Goal: Information Seeking & Learning: Learn about a topic

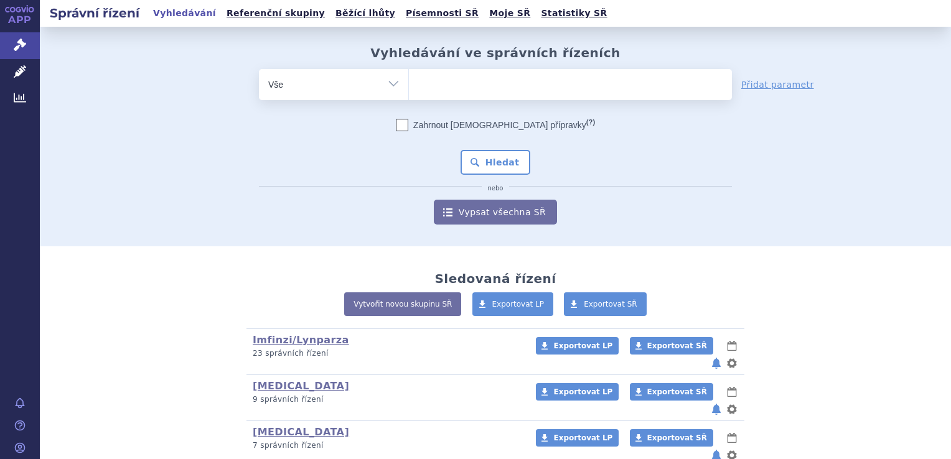
click at [459, 83] on ul at bounding box center [570, 82] width 323 height 26
click at [409, 83] on select at bounding box center [408, 83] width 1 height 31
type input "be"
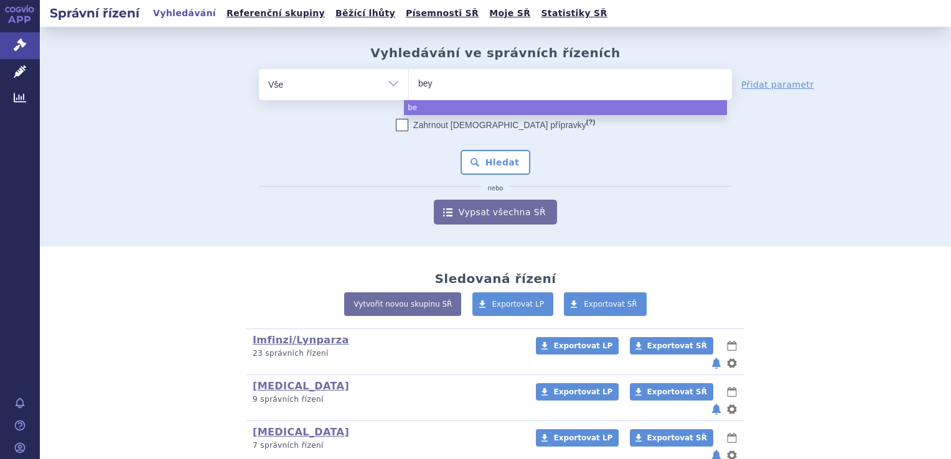
type input "beyf"
type input "beyfor"
type input "beyfortu"
type input "beyfortus"
select select "beyfortus"
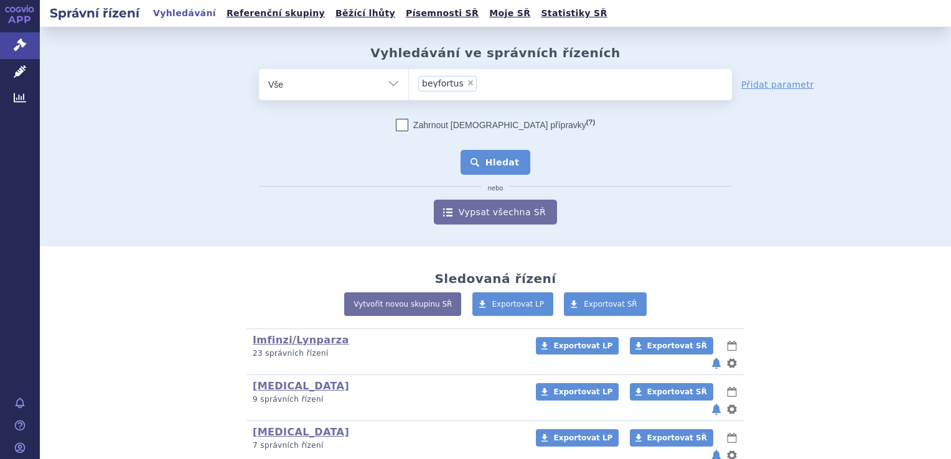
click at [498, 157] on button "Hledat" at bounding box center [496, 162] width 70 height 25
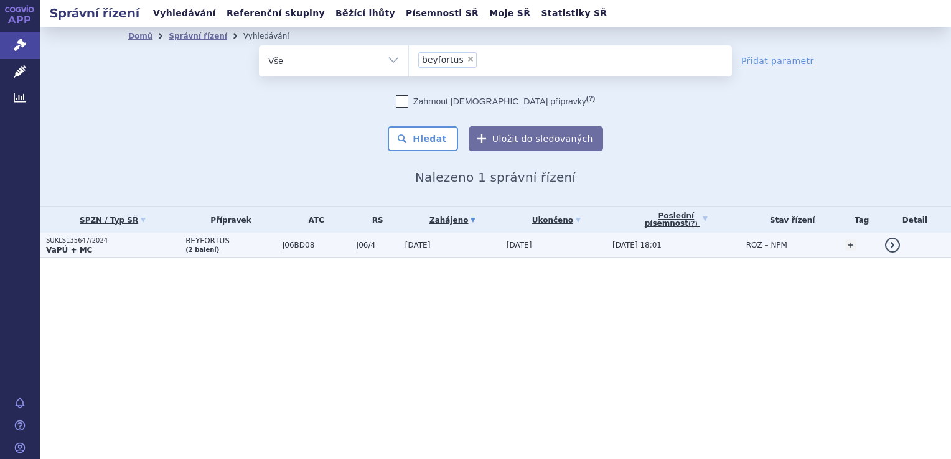
click at [532, 245] on span "[DATE]" at bounding box center [520, 245] width 26 height 9
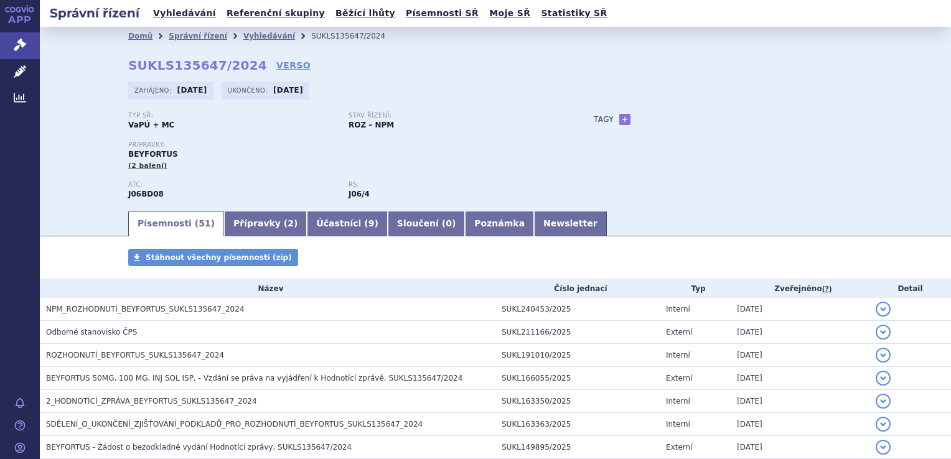
scroll to position [1083, 0]
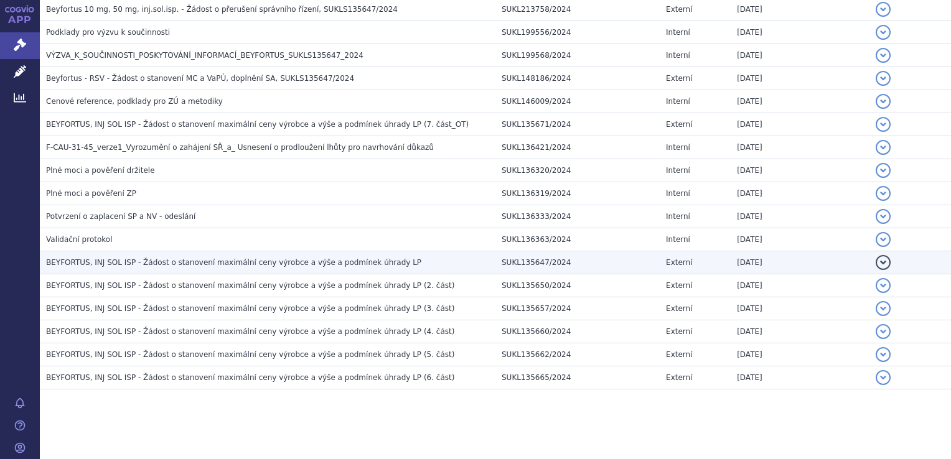
click at [305, 262] on span "BEYFORTUS, INJ SOL ISP - Žádost o stanovení maximální ceny výrobce a výše a pod…" at bounding box center [233, 262] width 375 height 9
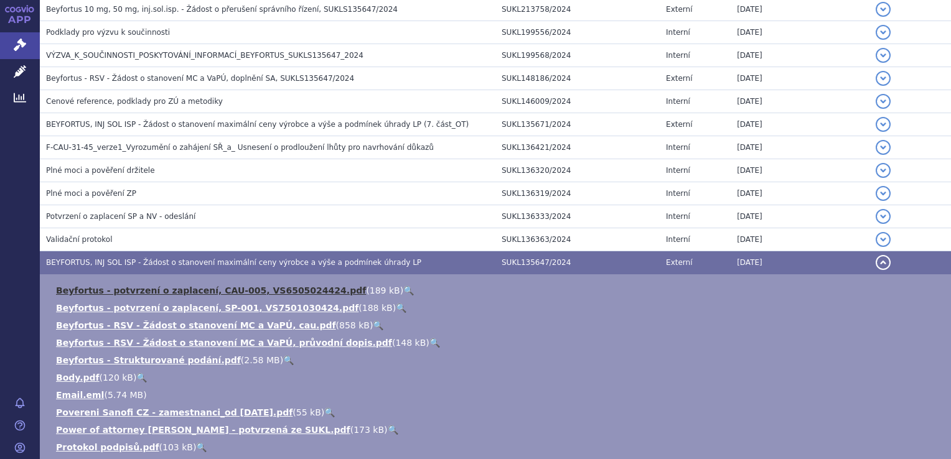
scroll to position [1333, 0]
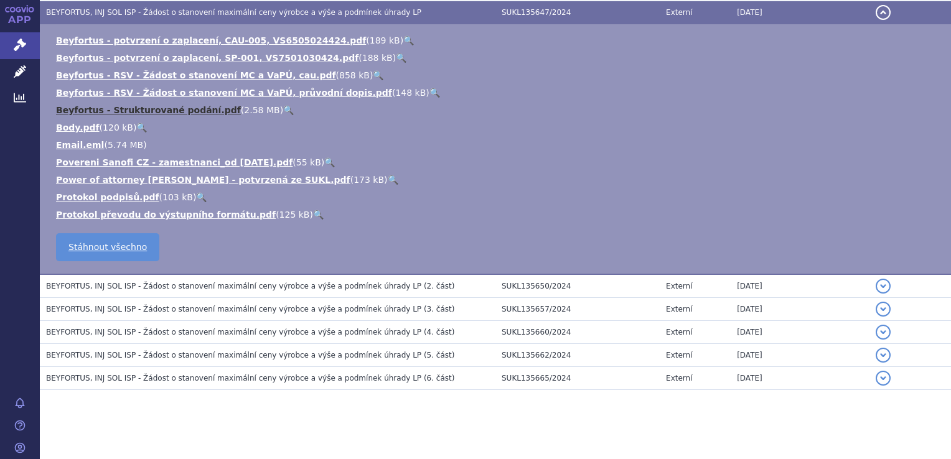
click at [202, 105] on link "Beyfortus - Strukturované podání.pdf" at bounding box center [148, 110] width 185 height 10
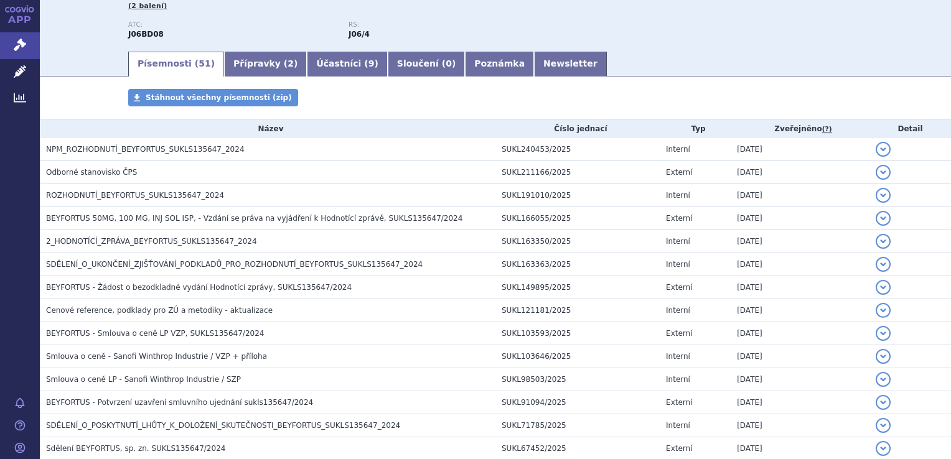
scroll to position [0, 0]
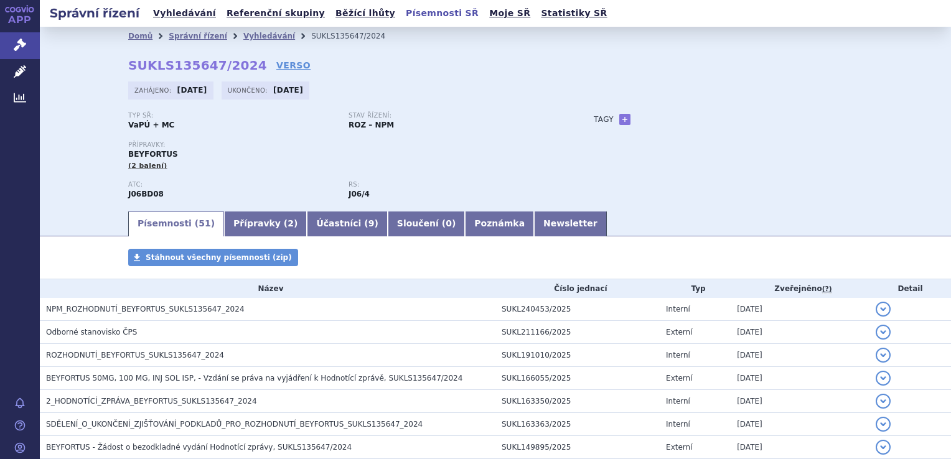
click at [402, 16] on link "Písemnosti SŘ" at bounding box center [442, 13] width 80 height 17
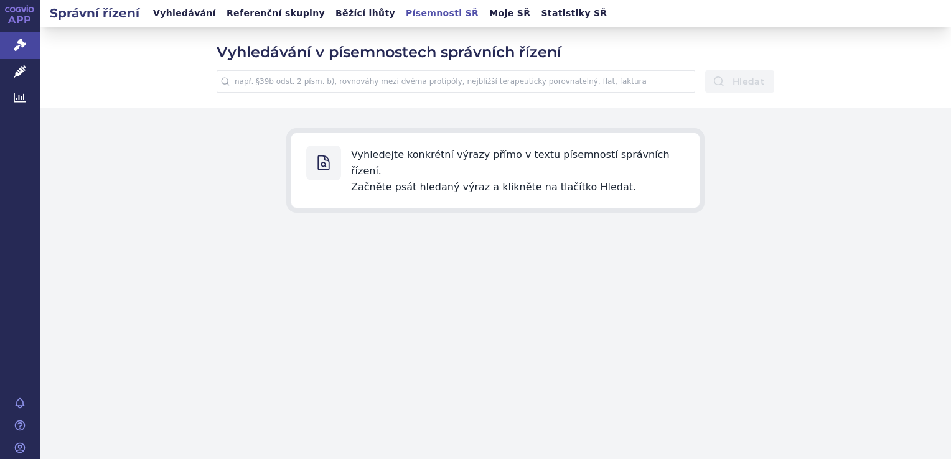
click at [451, 91] on input "text" at bounding box center [456, 81] width 479 height 22
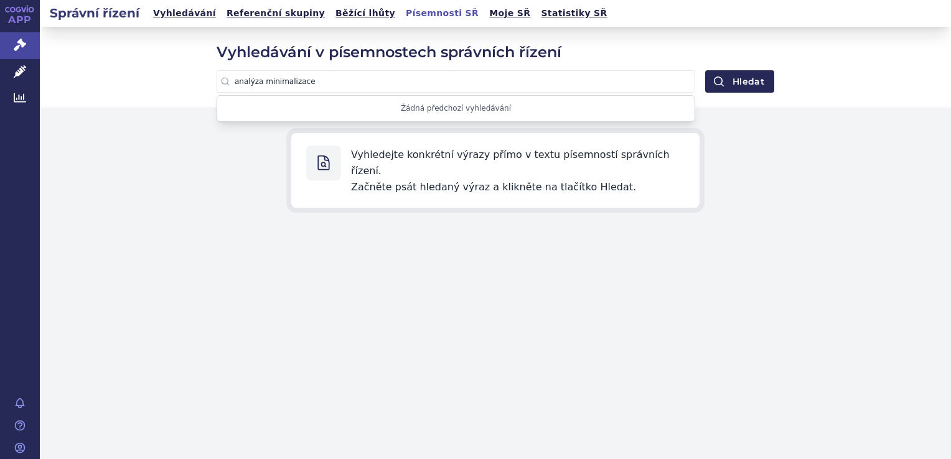
type input "analýza minimalizace"
click at [705, 70] on button "Hledat" at bounding box center [739, 81] width 69 height 22
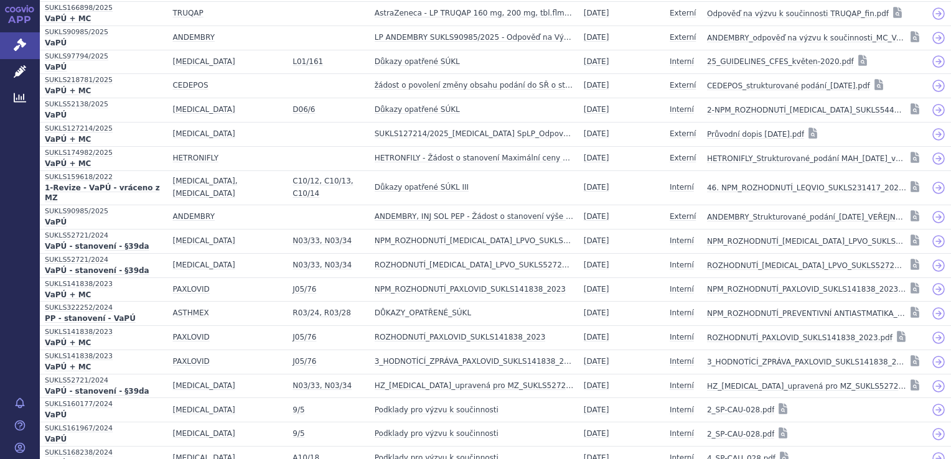
scroll to position [256, 0]
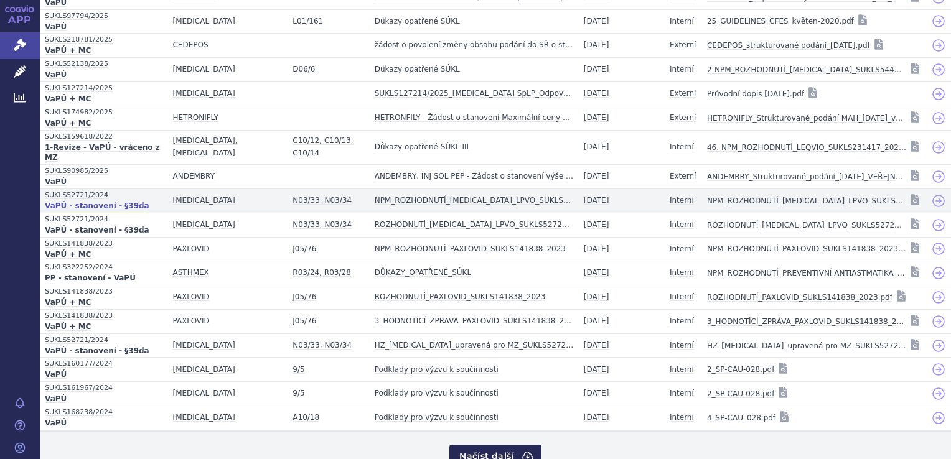
click at [119, 201] on strong "VaPÚ - stanovení - §39da" at bounding box center [104, 207] width 118 height 12
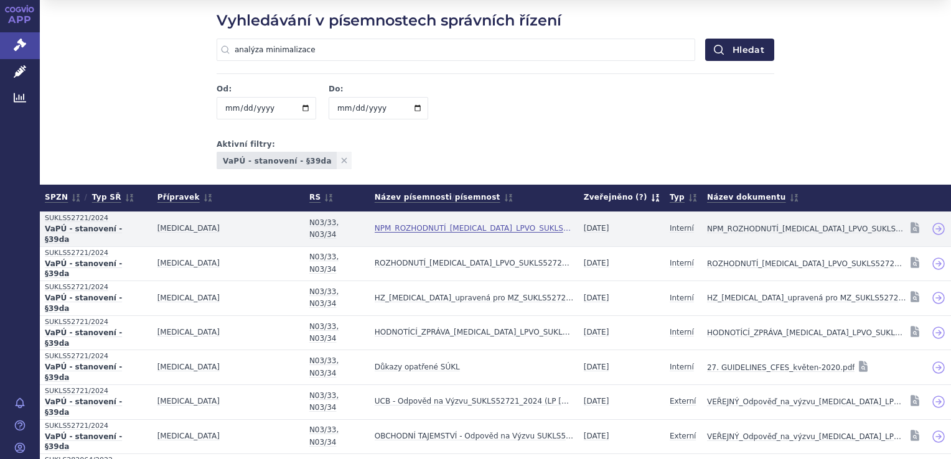
scroll to position [46, 0]
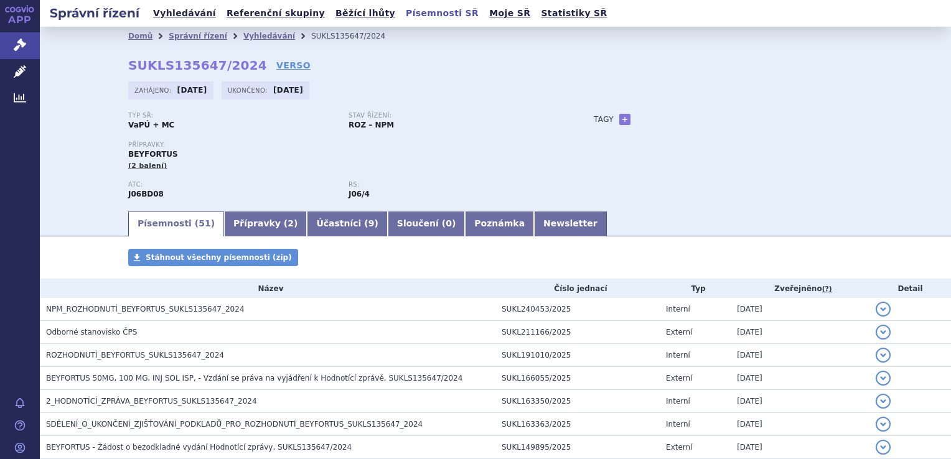
click at [402, 14] on link "Písemnosti SŘ" at bounding box center [442, 13] width 80 height 17
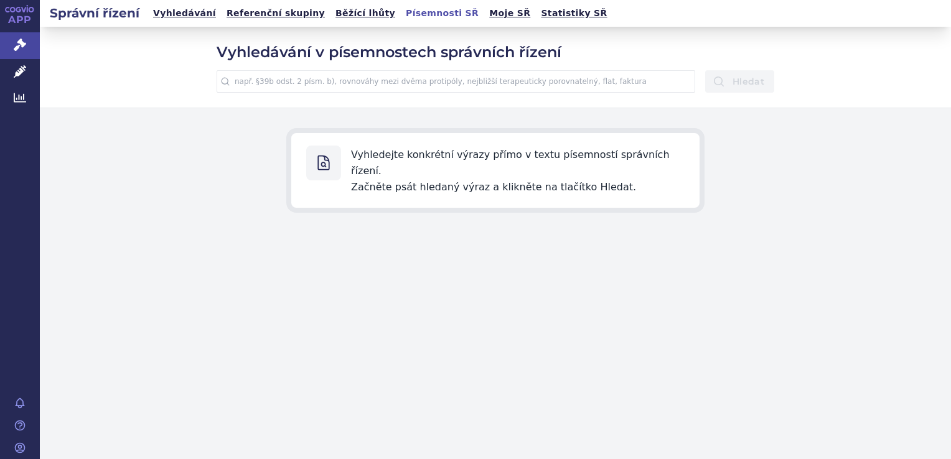
click at [187, 12] on link "Vyhledávání" at bounding box center [184, 13] width 70 height 17
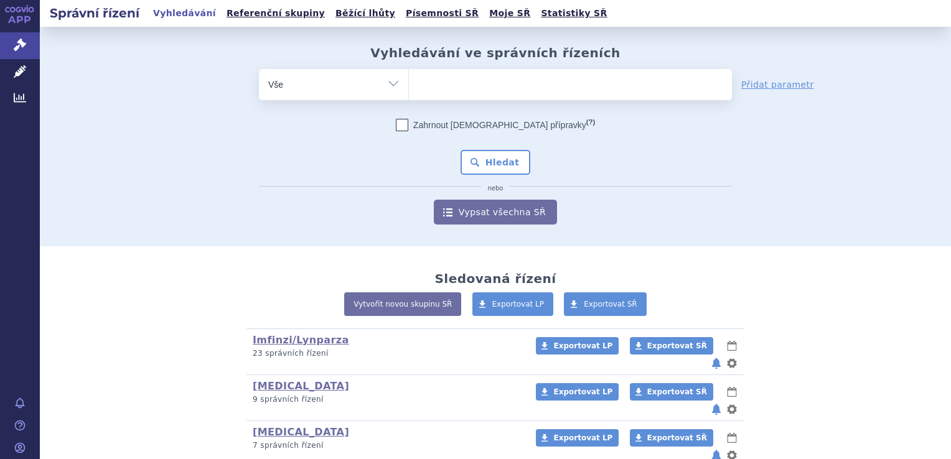
drag, startPoint x: 0, startPoint y: 0, endPoint x: 489, endPoint y: 78, distance: 494.8
click at [489, 78] on ul at bounding box center [570, 82] width 323 height 26
click at [409, 78] on select at bounding box center [408, 83] width 1 height 31
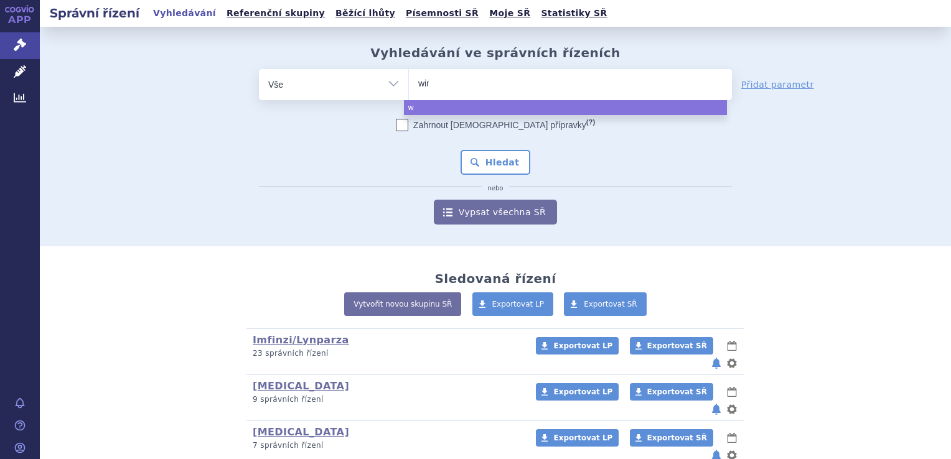
type input "winr"
type input "winre"
type input "winrev"
type input "winrevai"
type input "winrevair"
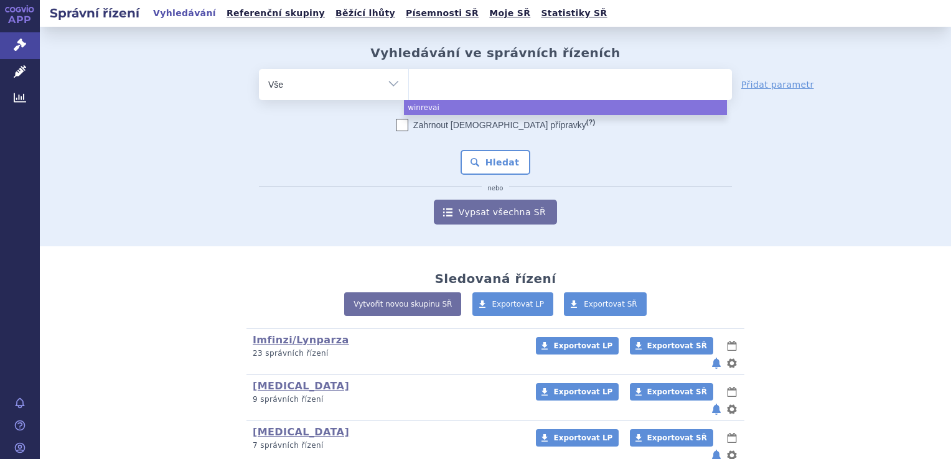
select select "winrevair"
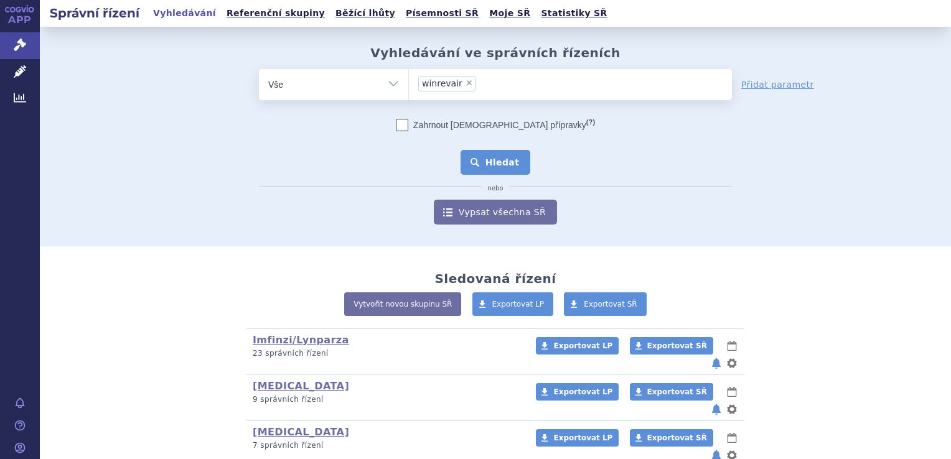
click at [501, 158] on button "Hledat" at bounding box center [496, 162] width 70 height 25
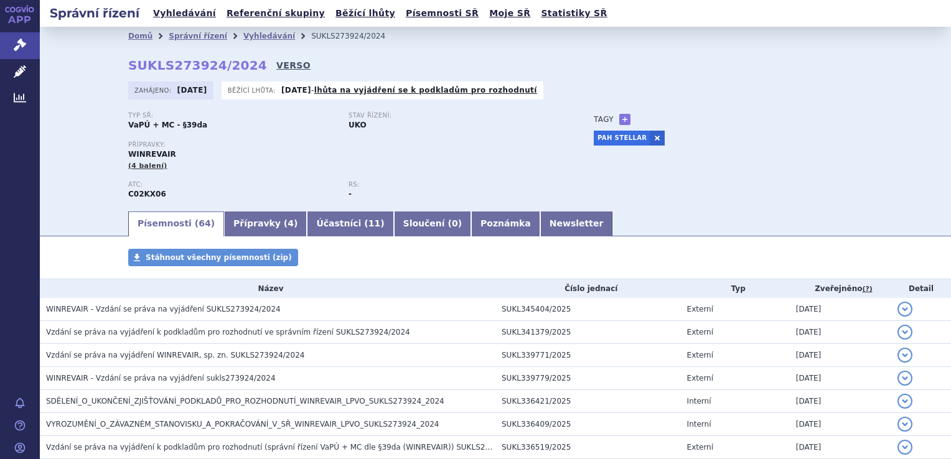
click at [276, 63] on link "VERSO" at bounding box center [293, 65] width 34 height 12
click at [365, 58] on div "Domů Správní řízení Vyhledávání SUKLS273924/2024 SUKLS273924/2024 VERSO Zahájen…" at bounding box center [495, 127] width 784 height 164
click at [332, 17] on link "Běžící lhůty" at bounding box center [365, 13] width 67 height 17
click at [402, 14] on link "Písemnosti SŘ" at bounding box center [442, 13] width 80 height 17
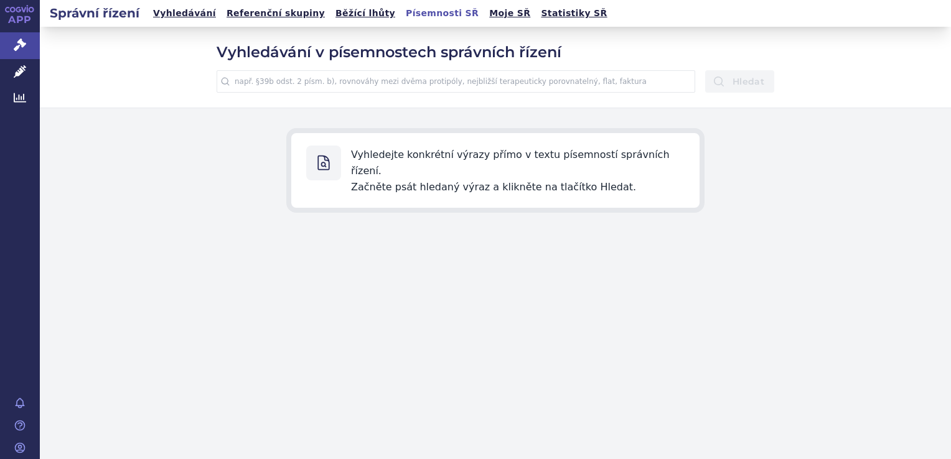
click at [393, 108] on div "Vyhledejte konkrétní výrazy přímo v textu písemností správních řízení. Začněte …" at bounding box center [495, 170] width 911 height 124
click at [389, 85] on input "text" at bounding box center [456, 81] width 479 height 22
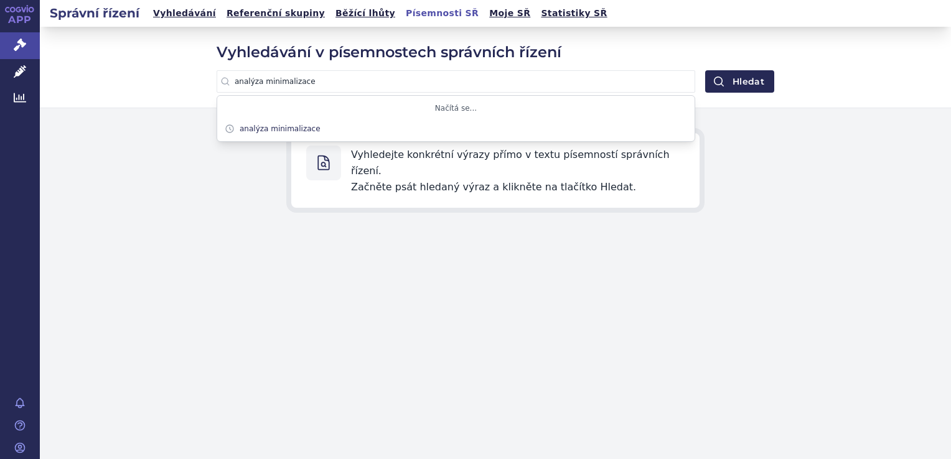
type input "analýza minimalizace"
click at [705, 70] on button "Hledat" at bounding box center [739, 81] width 69 height 22
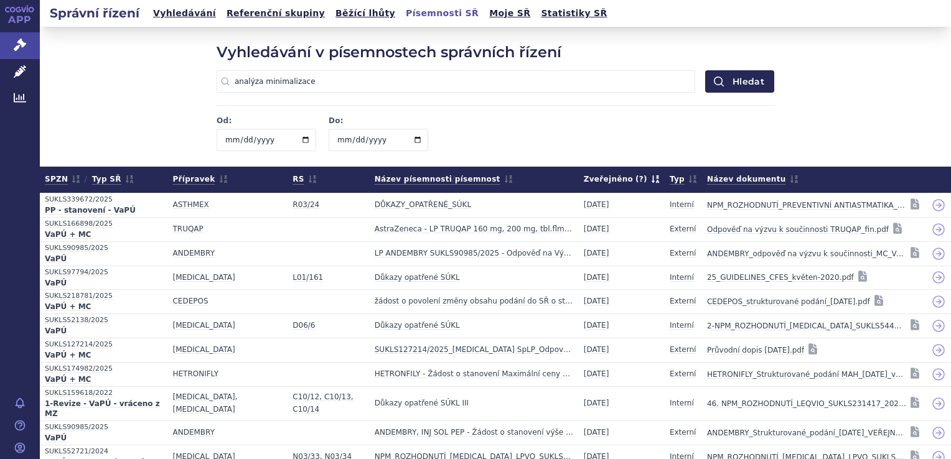
scroll to position [271, 0]
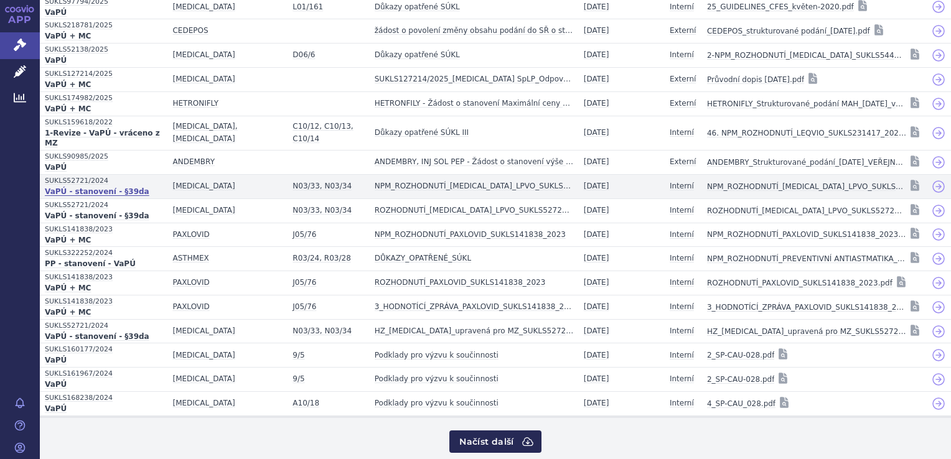
click at [129, 187] on strong "VaPÚ - stanovení - §39da" at bounding box center [104, 193] width 118 height 12
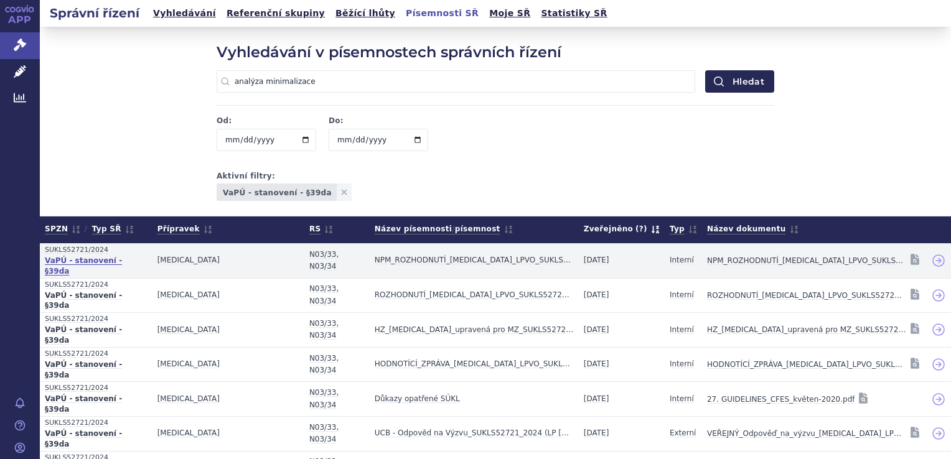
click at [101, 263] on strong "VaPÚ - stanovení - §39da" at bounding box center [96, 267] width 103 height 22
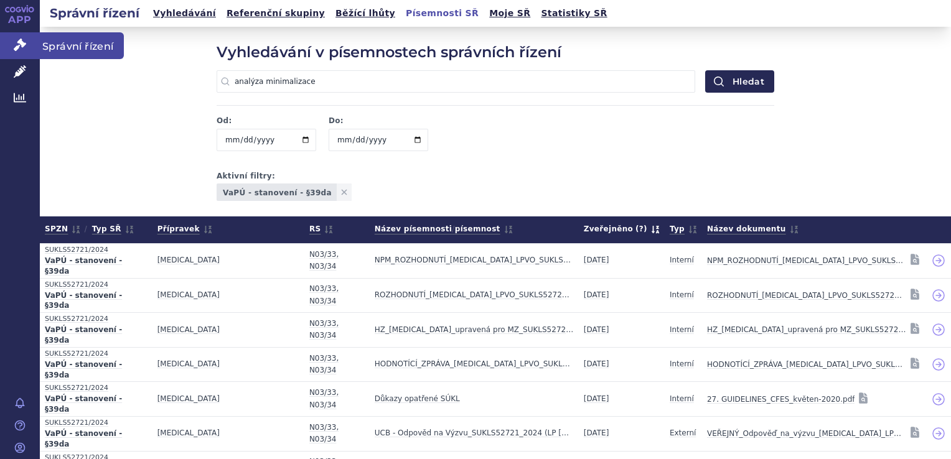
click at [29, 39] on link "Správní řízení" at bounding box center [20, 45] width 40 height 26
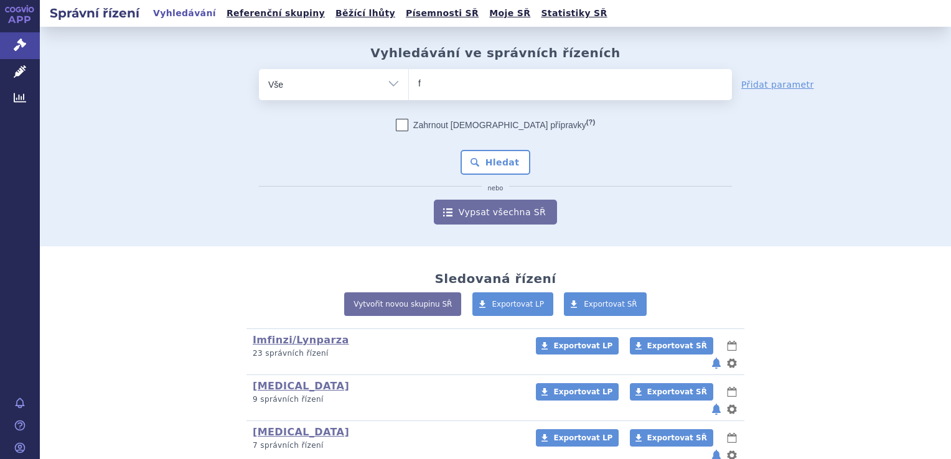
type input "fi"
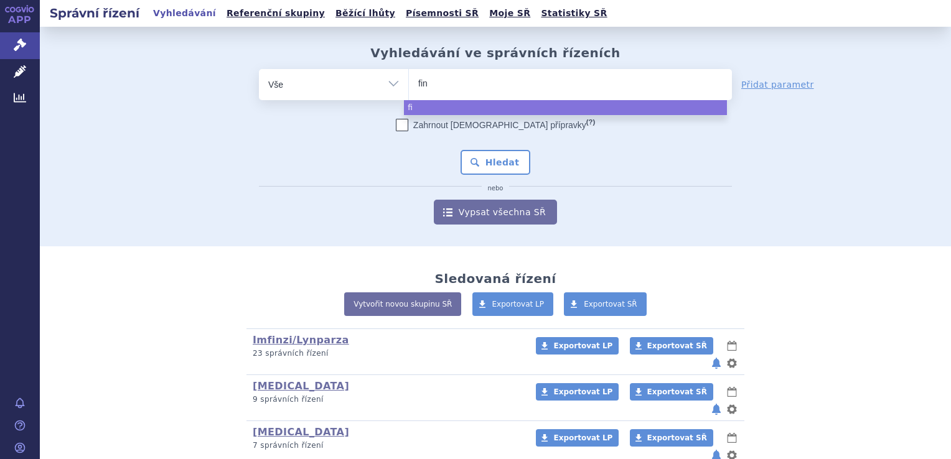
type input "fint"
type input "fintepl"
type input "[MEDICAL_DATA]"
select select "[MEDICAL_DATA]"
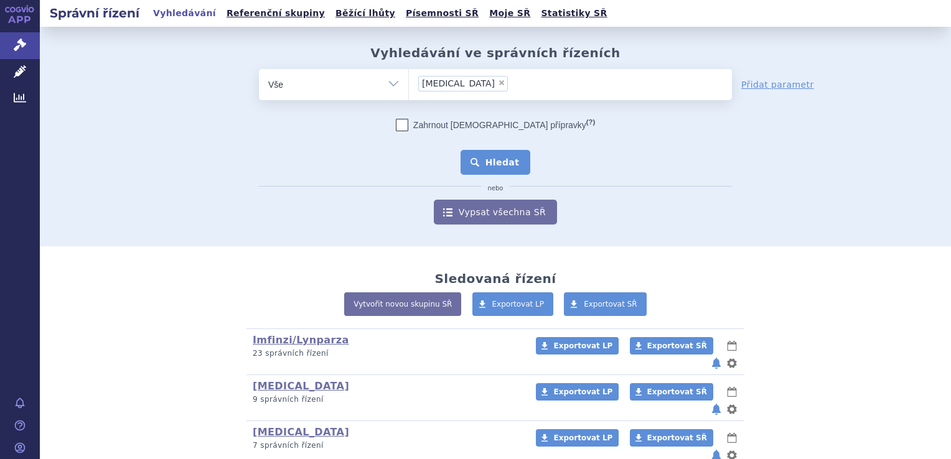
click at [507, 161] on button "Hledat" at bounding box center [496, 162] width 70 height 25
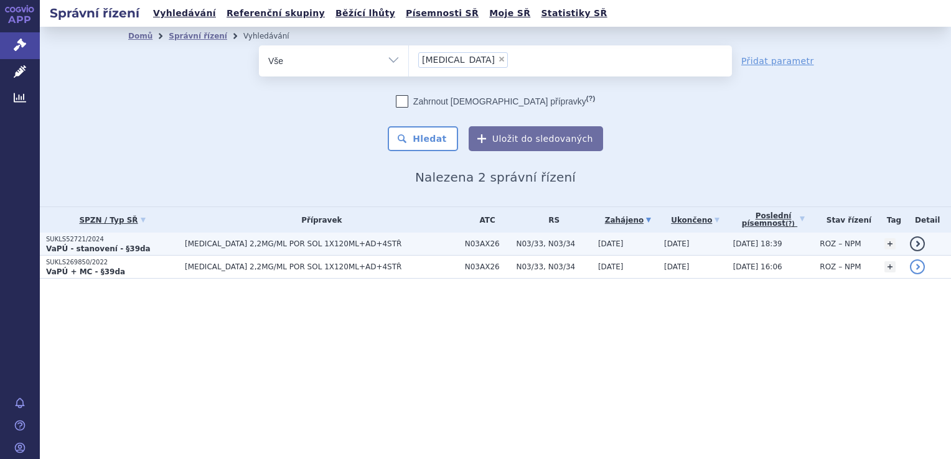
click at [473, 235] on td "N03AX26" at bounding box center [485, 244] width 52 height 23
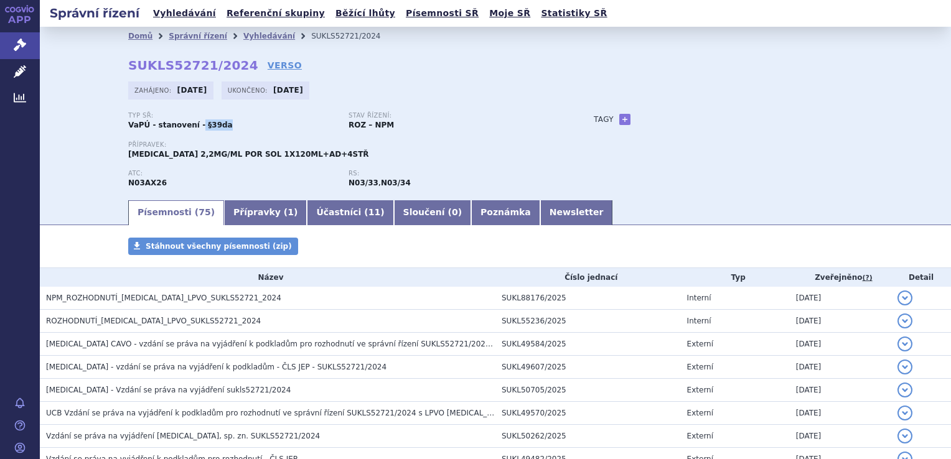
drag, startPoint x: 194, startPoint y: 125, endPoint x: 217, endPoint y: 125, distance: 22.4
click at [217, 125] on div "Typ SŘ: VaPÚ - stanovení - §39da" at bounding box center [238, 121] width 220 height 19
drag, startPoint x: 217, startPoint y: 125, endPoint x: 316, endPoint y: 154, distance: 103.8
click at [316, 154] on div "Přípravek: [MEDICAL_DATA] 2,2MG/ML POR SOL 1X120ML+AD+4STŘ" at bounding box center [348, 150] width 441 height 19
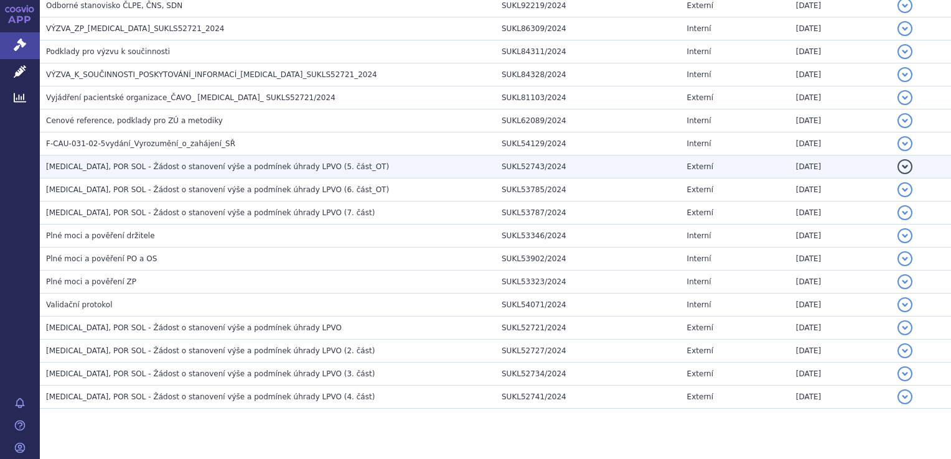
scroll to position [1621, 0]
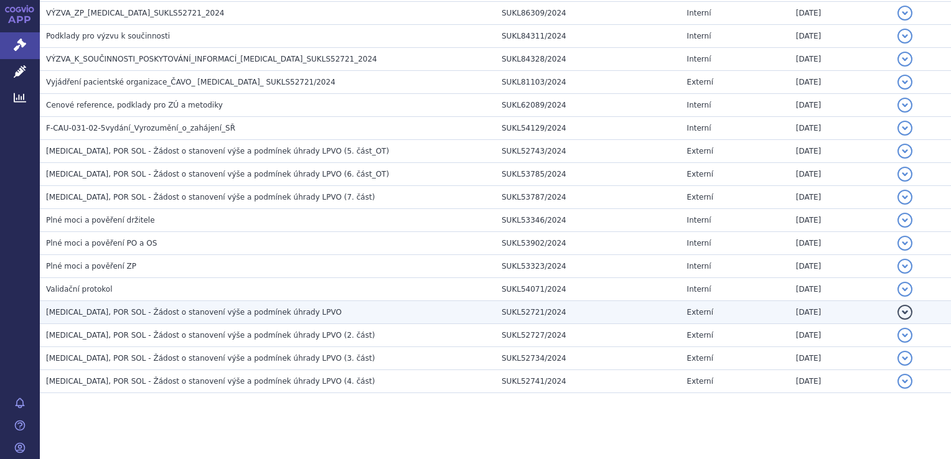
click at [227, 308] on span "[MEDICAL_DATA], POR SOL - Žádost o stanovení výše a podmínek úhrady LPVO" at bounding box center [194, 312] width 296 height 9
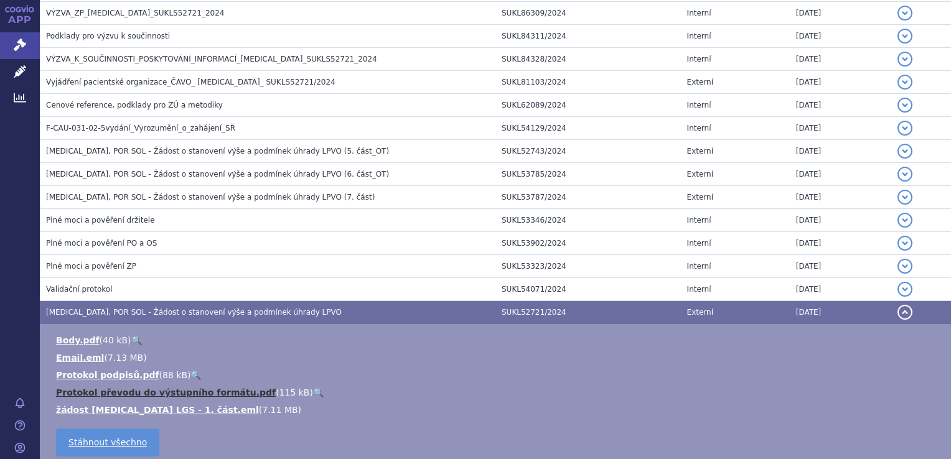
scroll to position [1766, 0]
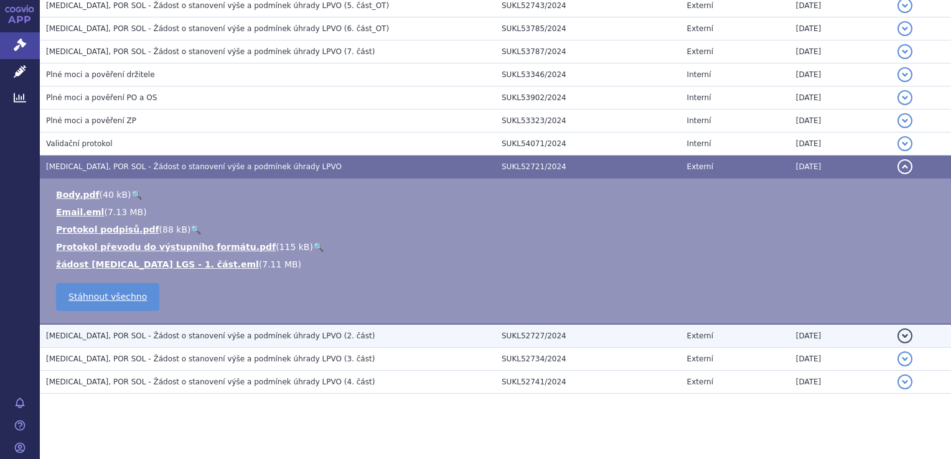
click at [187, 332] on span "[MEDICAL_DATA], POR SOL - Žádost o stanovení výše a podmínek úhrady LPVO (2. čá…" at bounding box center [210, 336] width 329 height 9
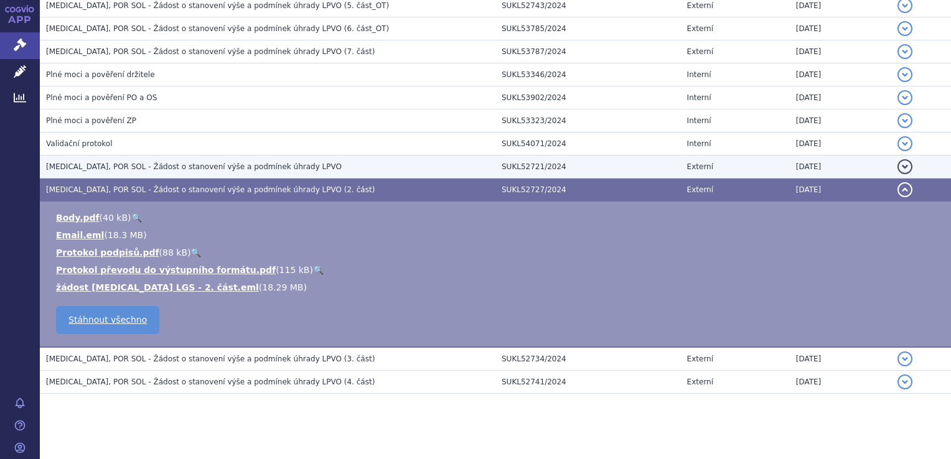
click at [207, 162] on span "[MEDICAL_DATA], POR SOL - Žádost o stanovení výše a podmínek úhrady LPVO" at bounding box center [194, 166] width 296 height 9
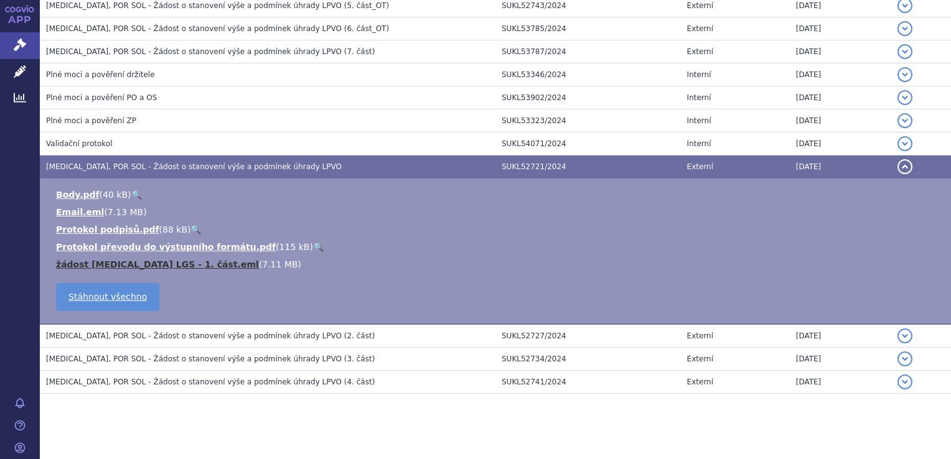
click at [189, 260] on link "žádost [MEDICAL_DATA] LGS - 1. část.eml" at bounding box center [157, 265] width 203 height 10
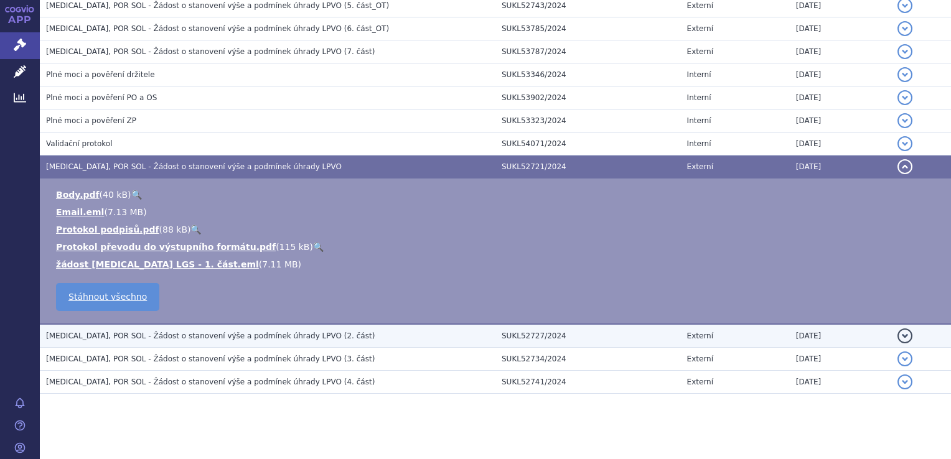
click at [352, 332] on h3 "[MEDICAL_DATA], POR SOL - Žádost o stanovení výše a podmínek úhrady LPVO (2. čá…" at bounding box center [270, 336] width 449 height 12
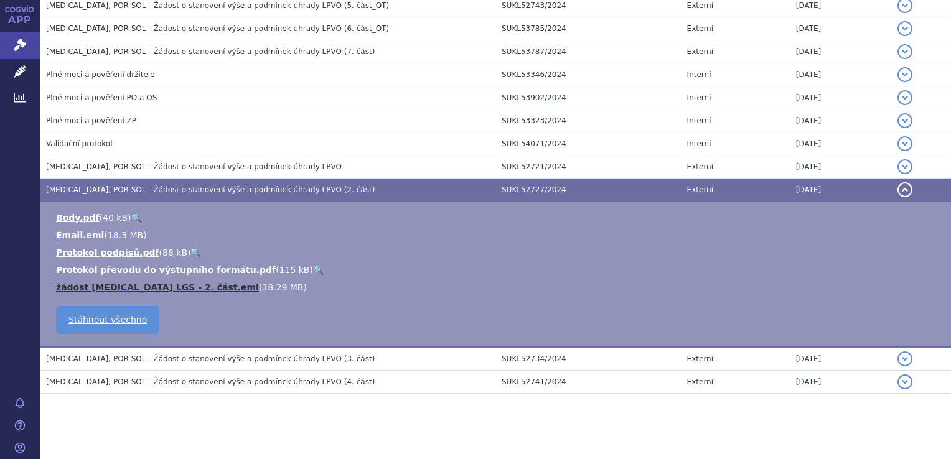
click at [174, 283] on link "žádost [MEDICAL_DATA] LGS - 2. část.eml" at bounding box center [157, 288] width 203 height 10
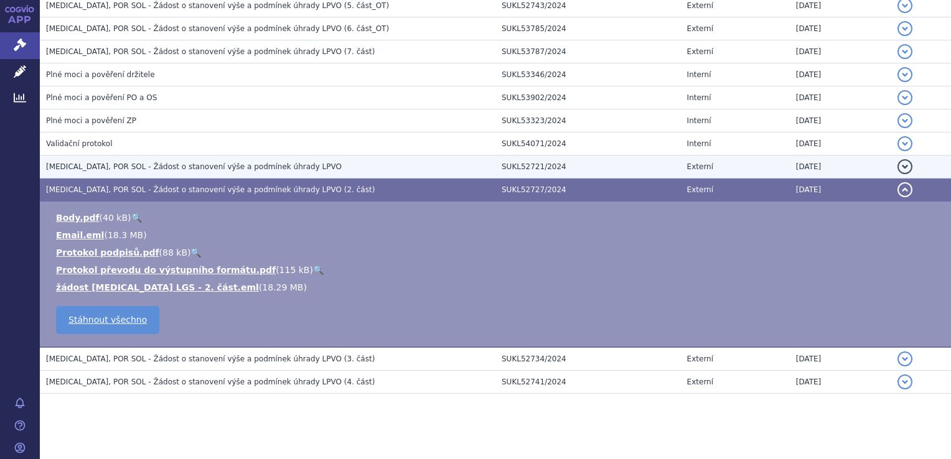
click at [291, 156] on td "[MEDICAL_DATA], POR SOL - Žádost o stanovení výše a podmínek úhrady LPVO" at bounding box center [268, 167] width 456 height 23
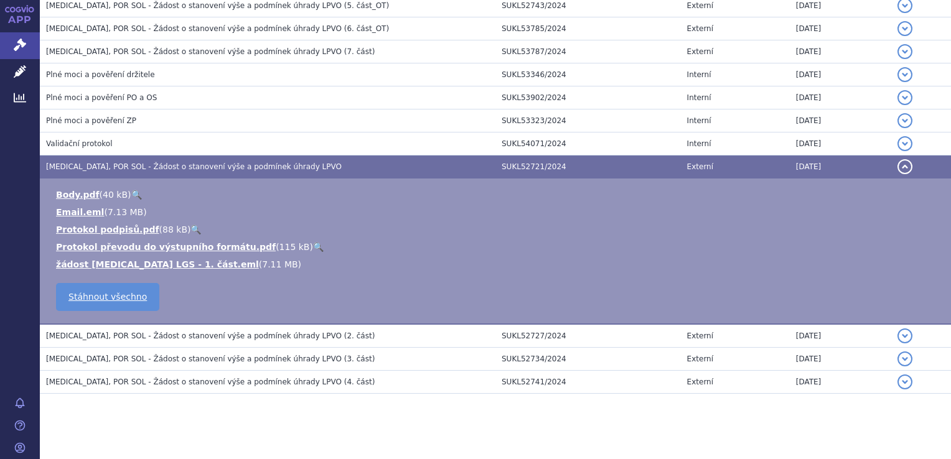
scroll to position [1414, 0]
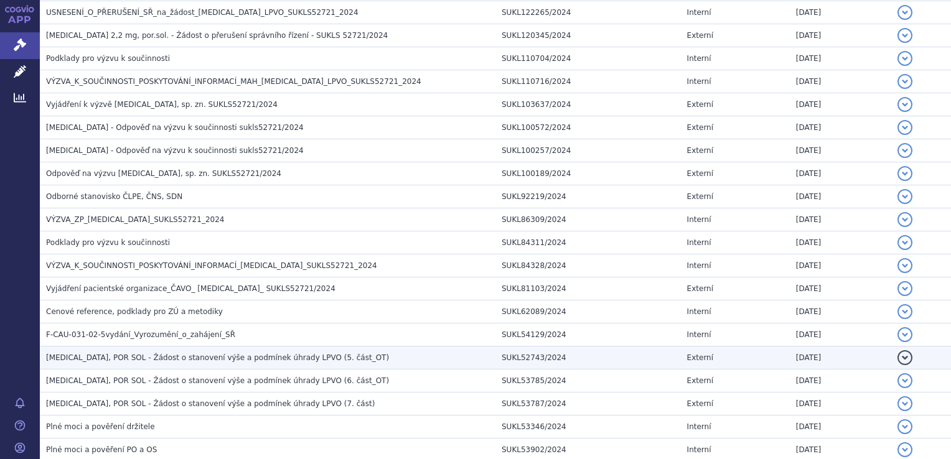
click at [286, 354] on span "[MEDICAL_DATA], POR SOL - Žádost o stanovení výše a podmínek úhrady LPVO (5. čá…" at bounding box center [217, 357] width 343 height 9
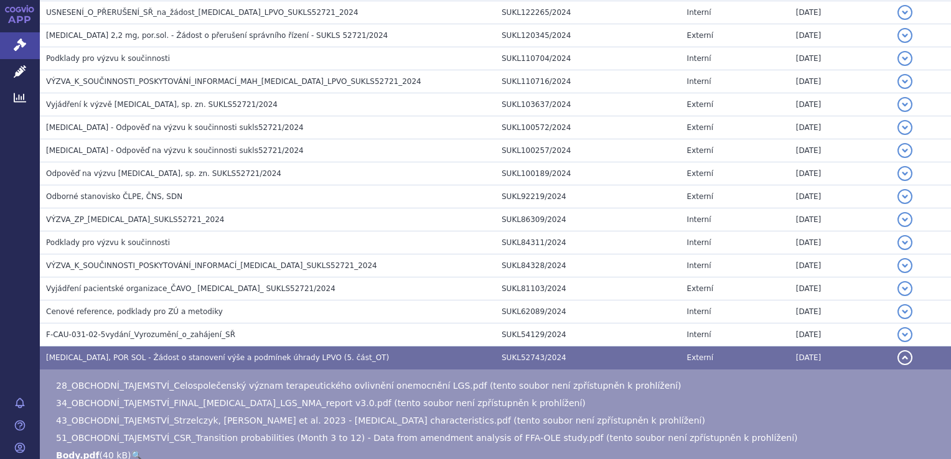
scroll to position [1766, 0]
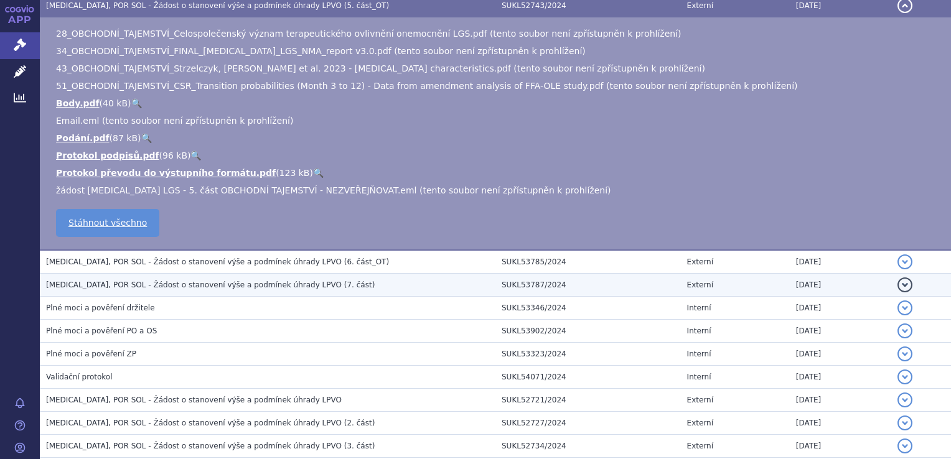
click at [271, 274] on td "[MEDICAL_DATA], POR SOL - Žádost o stanovení výše a podmínek úhrady LPVO (7. čá…" at bounding box center [268, 285] width 456 height 23
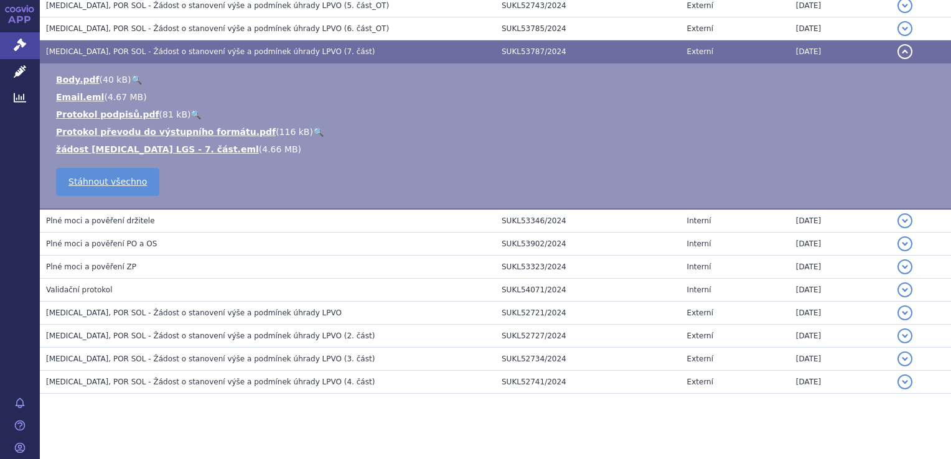
scroll to position [1414, 0]
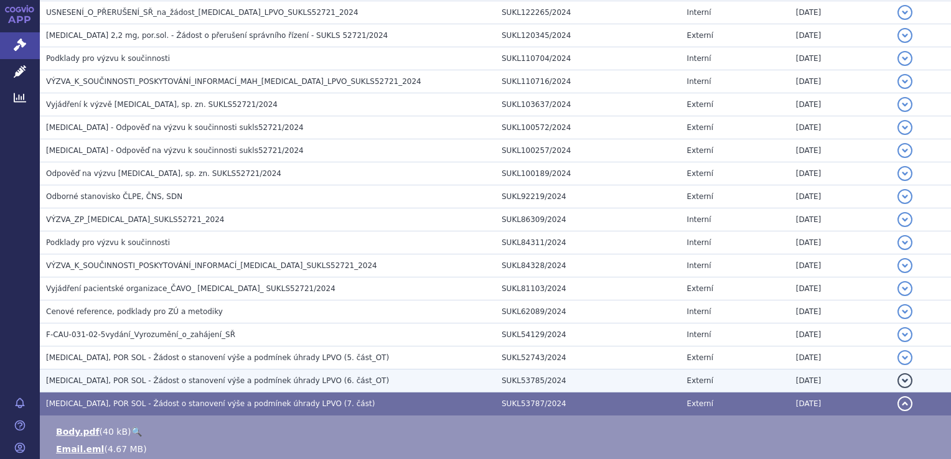
click at [328, 375] on h3 "[MEDICAL_DATA], POR SOL - Žádost o stanovení výše a podmínek úhrady LPVO (6. čá…" at bounding box center [270, 381] width 449 height 12
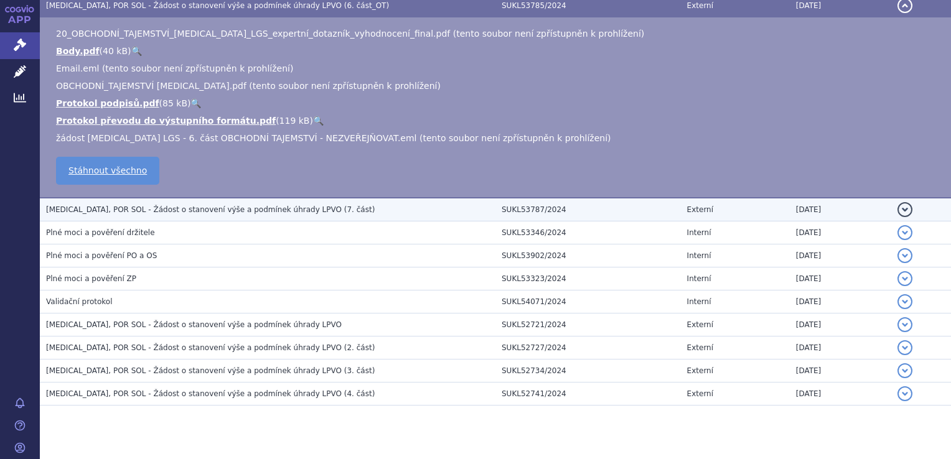
scroll to position [1801, 0]
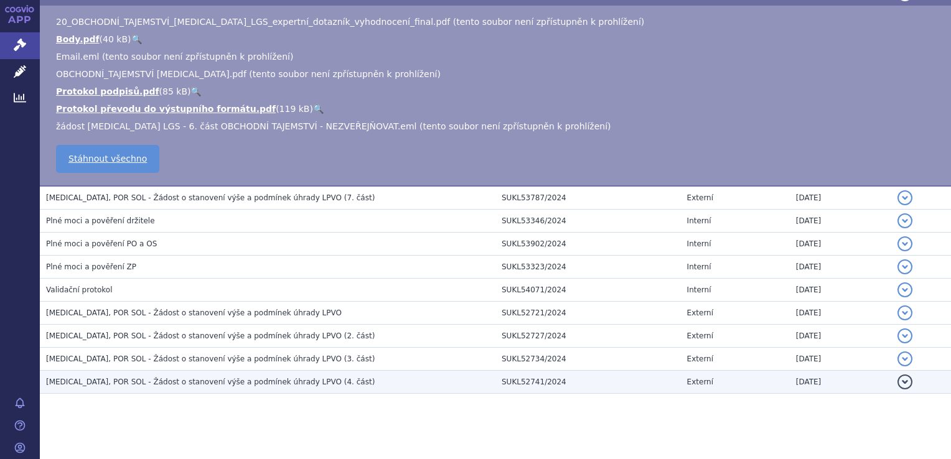
click at [356, 376] on h3 "[MEDICAL_DATA], POR SOL - Žádost o stanovení výše a podmínek úhrady LPVO (4. čá…" at bounding box center [270, 382] width 449 height 12
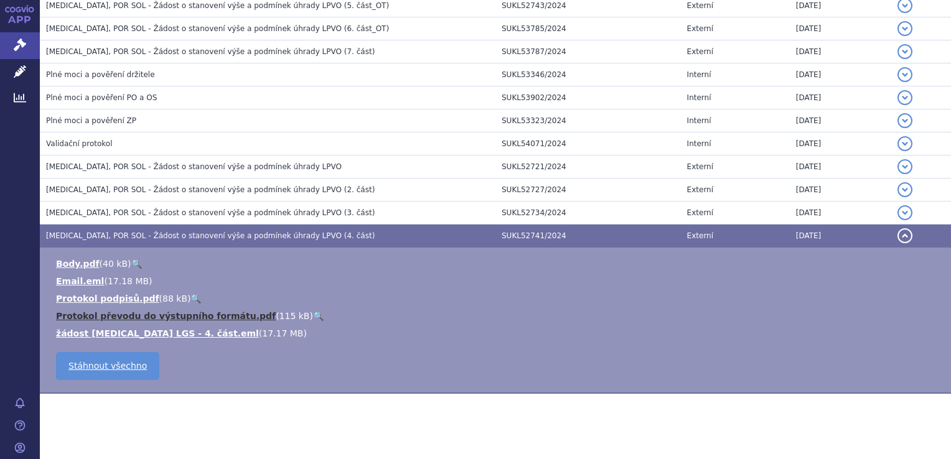
scroll to position [1414, 0]
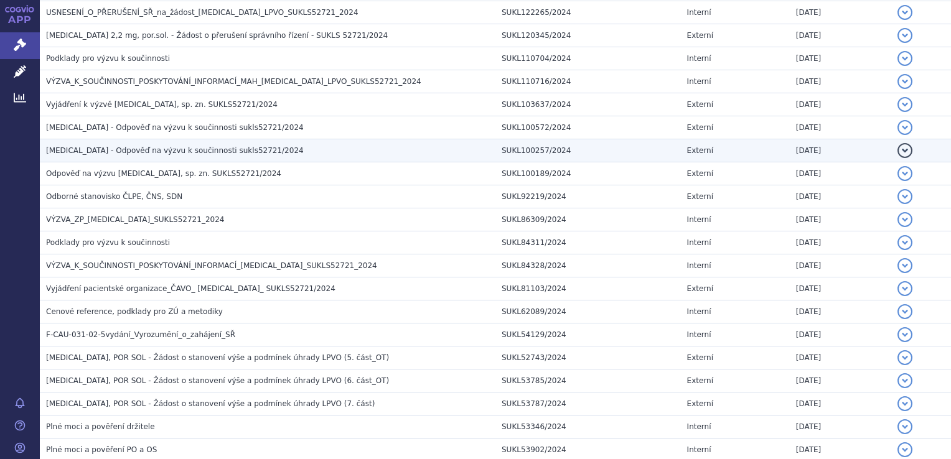
click at [192, 152] on td "[MEDICAL_DATA] - Odpověď na výzvu k součinnosti sukls52721/2024" at bounding box center [268, 150] width 456 height 23
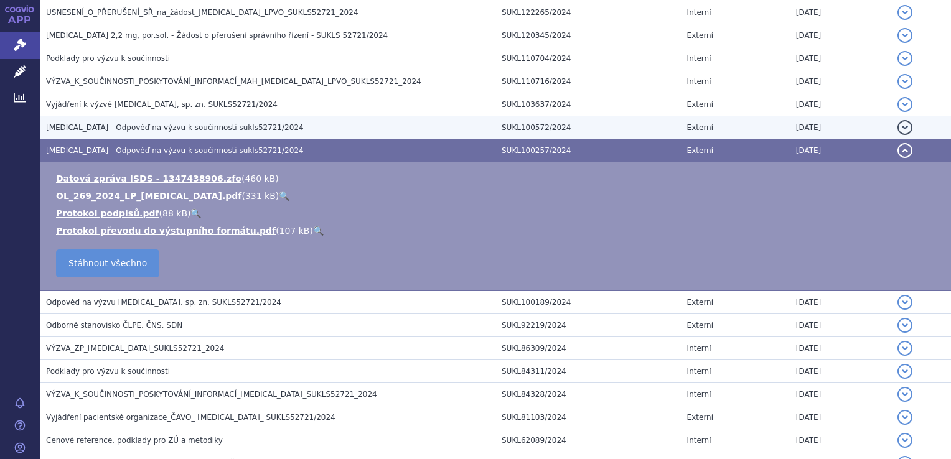
click at [198, 123] on span "[MEDICAL_DATA] - Odpověď na výzvu k součinnosti sukls52721/2024" at bounding box center [175, 127] width 258 height 9
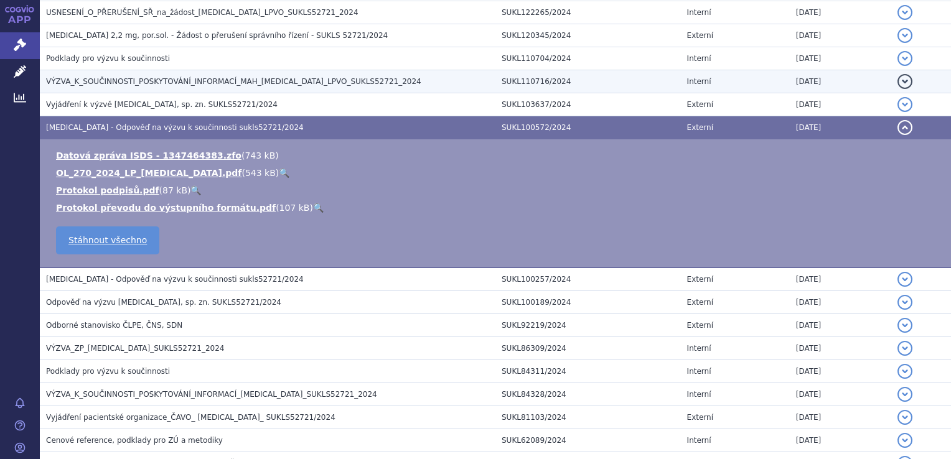
click at [209, 77] on span "VÝZVA_K_SOUČINNOSTI_POSKYTOVÁNÍ_INFORMACÍ_MAH_[MEDICAL_DATA]_LPVO_SUKLS52721_20…" at bounding box center [233, 81] width 375 height 9
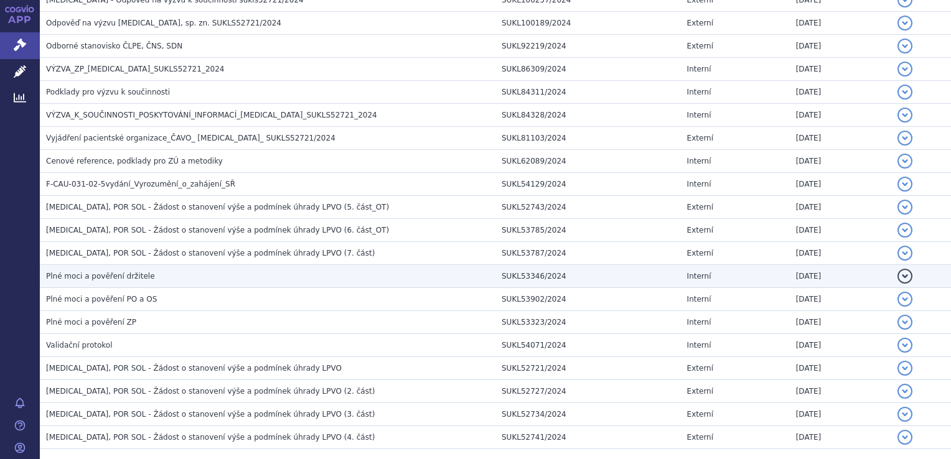
scroll to position [1714, 0]
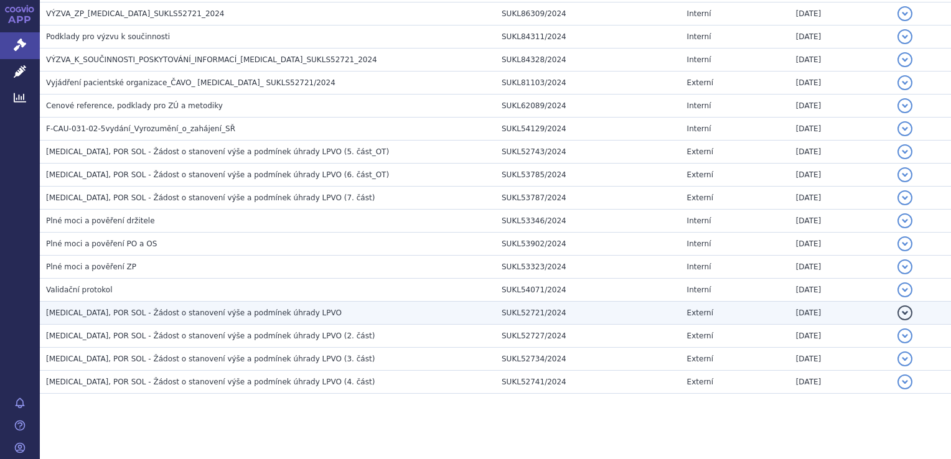
click at [279, 315] on td "[MEDICAL_DATA], POR SOL - Žádost o stanovení výše a podmínek úhrady LPVO" at bounding box center [268, 313] width 456 height 23
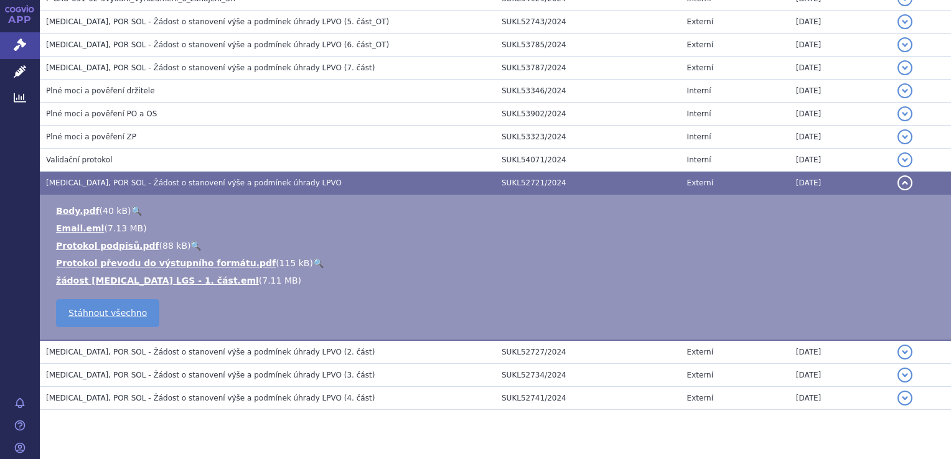
scroll to position [1766, 0]
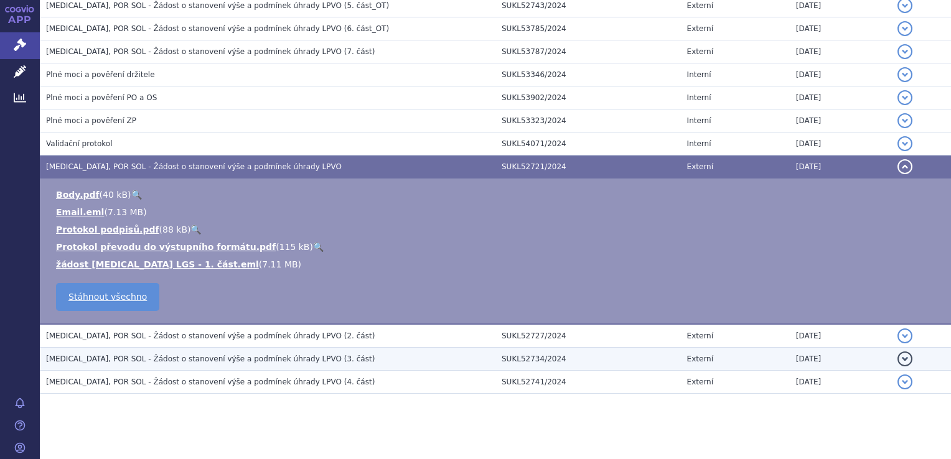
click at [286, 348] on td "[MEDICAL_DATA], POR SOL - Žádost o stanovení výše a podmínek úhrady LPVO (3. čá…" at bounding box center [268, 359] width 456 height 23
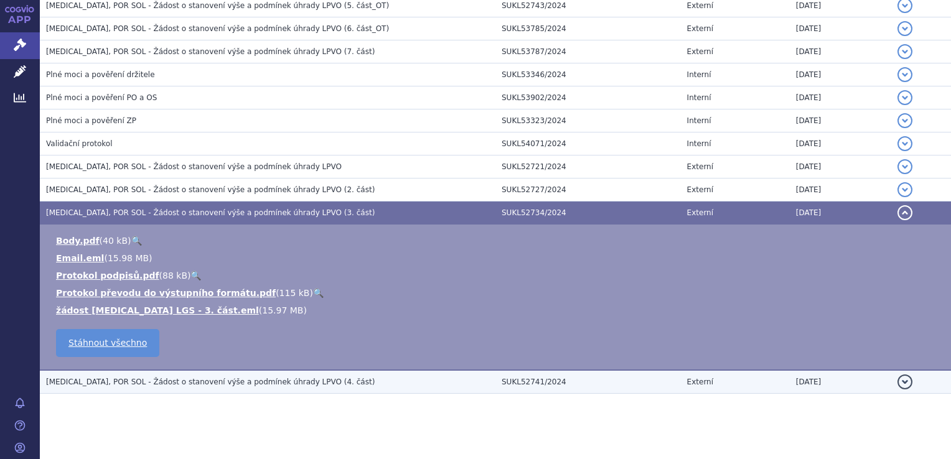
click at [294, 376] on h3 "[MEDICAL_DATA], POR SOL - Žádost o stanovení výše a podmínek úhrady LPVO (4. čá…" at bounding box center [270, 382] width 449 height 12
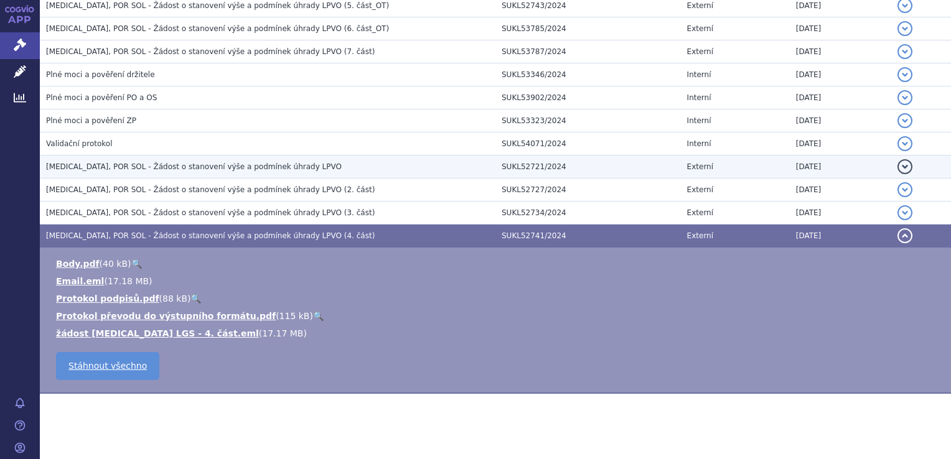
click at [195, 166] on td "[MEDICAL_DATA], POR SOL - Žádost o stanovení výše a podmínek úhrady LPVO" at bounding box center [268, 167] width 456 height 23
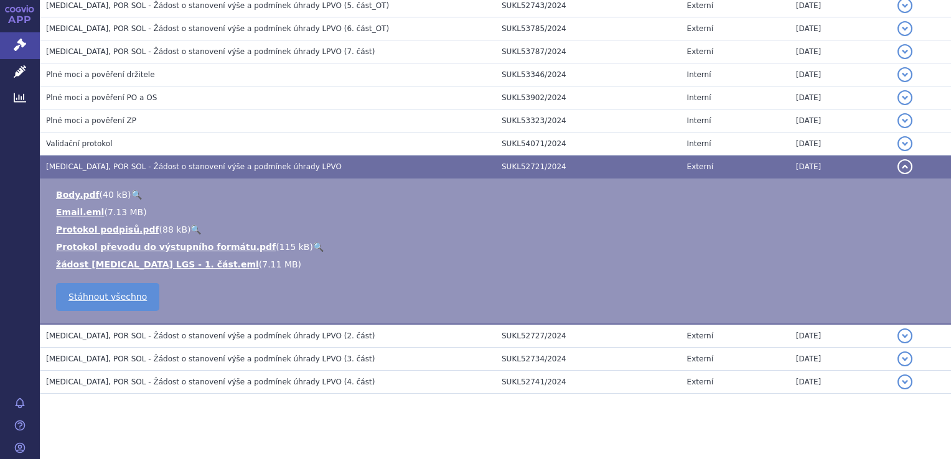
click at [602, 156] on td "SUKL52721/2024" at bounding box center [587, 167] width 185 height 23
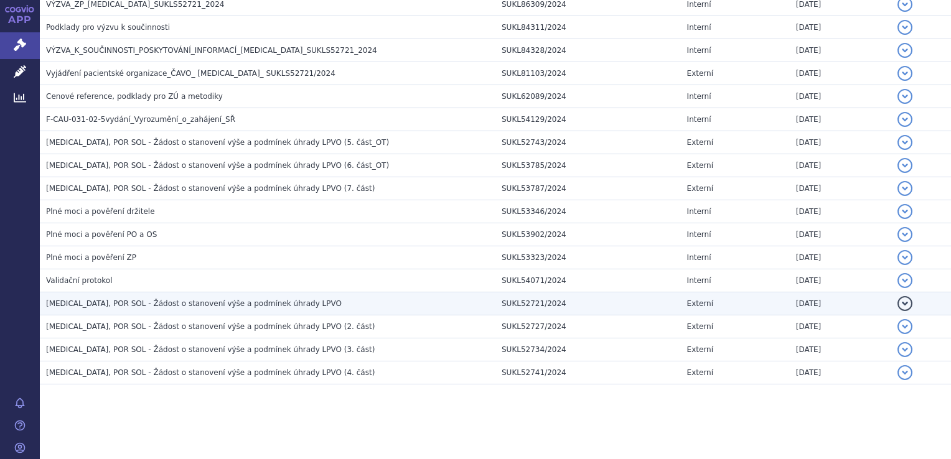
scroll to position [1621, 0]
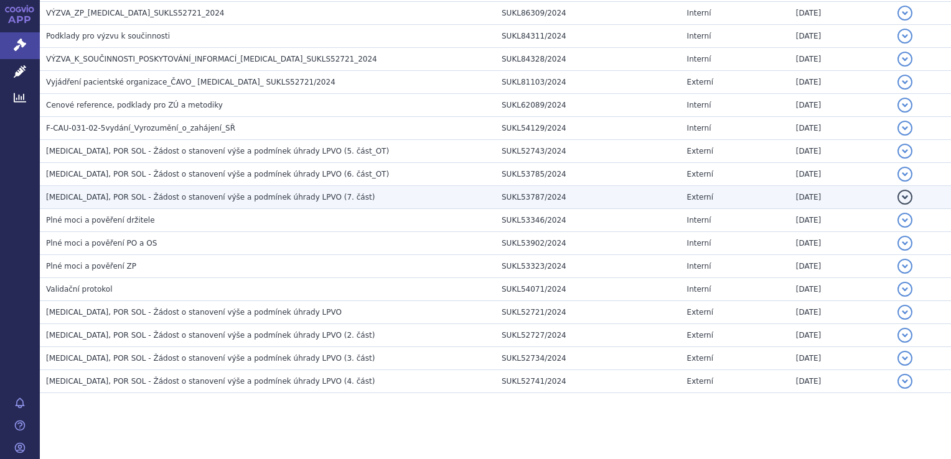
click at [313, 192] on h3 "[MEDICAL_DATA], POR SOL - Žádost o stanovení výše a podmínek úhrady LPVO (7. čá…" at bounding box center [270, 197] width 449 height 12
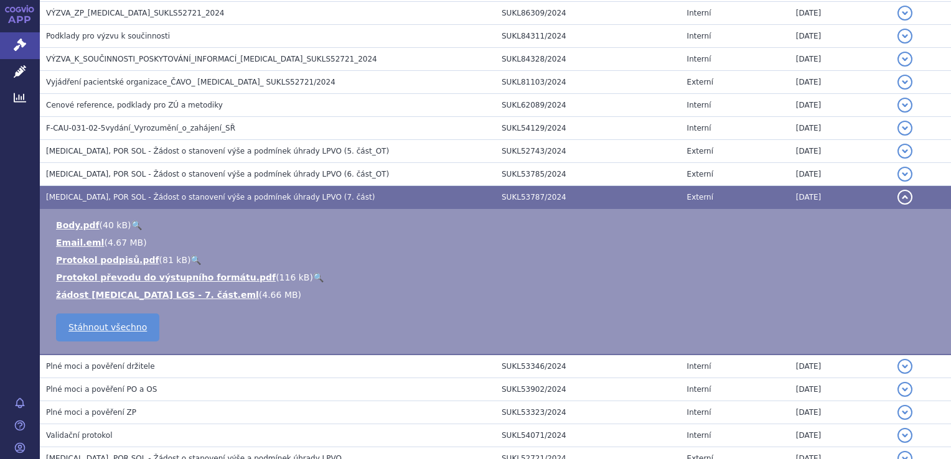
scroll to position [1766, 0]
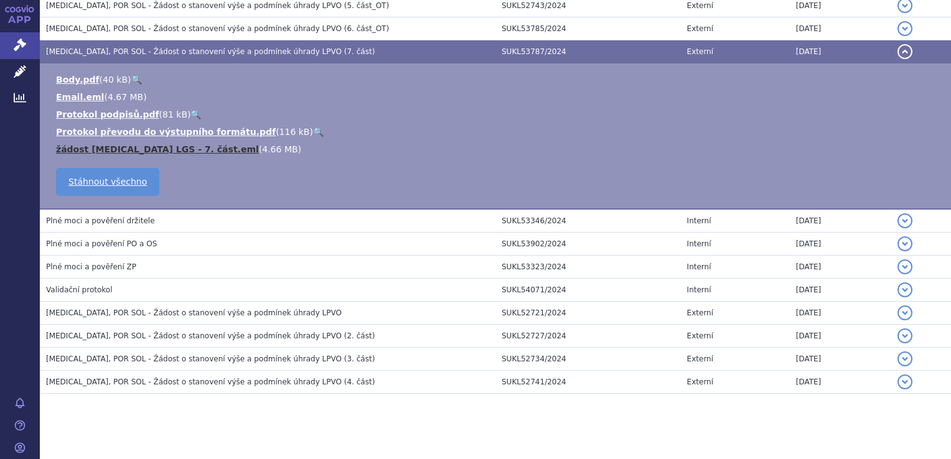
drag, startPoint x: 162, startPoint y: 144, endPoint x: 159, endPoint y: 137, distance: 7.9
click at [159, 144] on link "žádost [MEDICAL_DATA] LGS - 7. část.eml" at bounding box center [157, 149] width 203 height 10
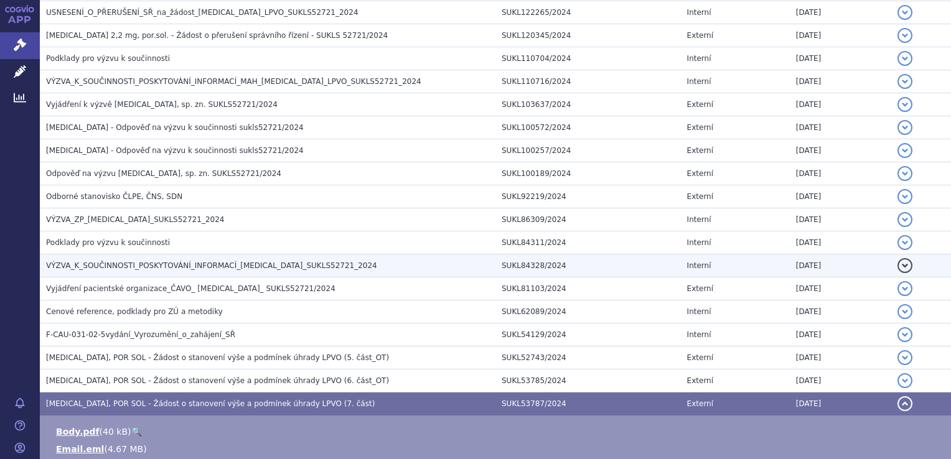
click at [249, 261] on span "VÝZVA_K_SOUČINNOSTI_POSKYTOVÁNÍ_INFORMACÍ_[MEDICAL_DATA]_SUKLS52721_2024" at bounding box center [211, 265] width 331 height 9
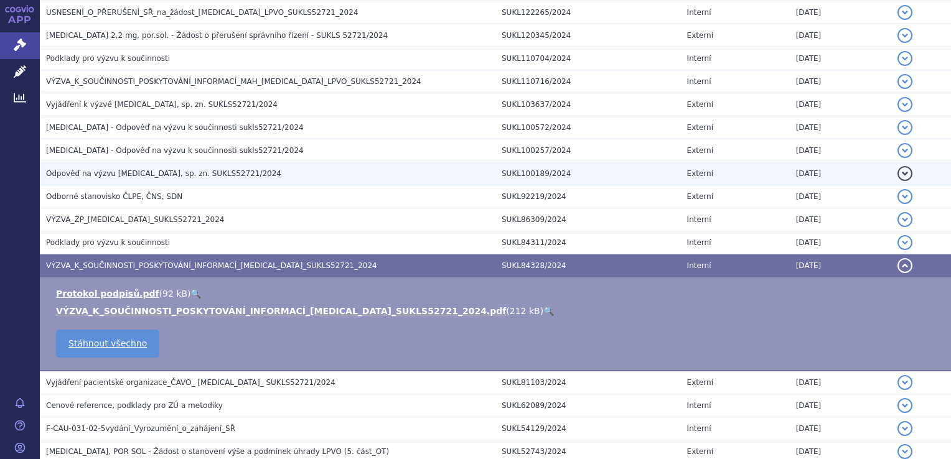
click at [236, 167] on h3 "Odpověď na výzvu [MEDICAL_DATA], sp. zn. SUKLS52721/2024" at bounding box center [270, 173] width 449 height 12
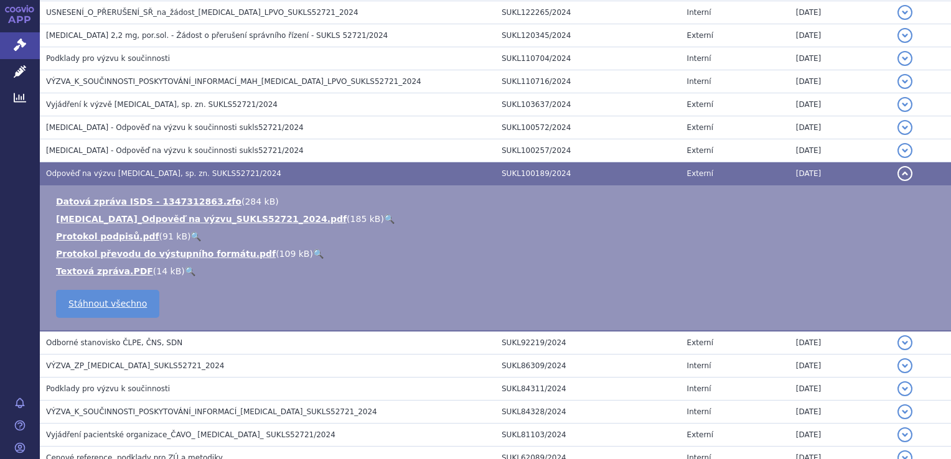
click at [384, 214] on link "🔍" at bounding box center [389, 219] width 11 height 10
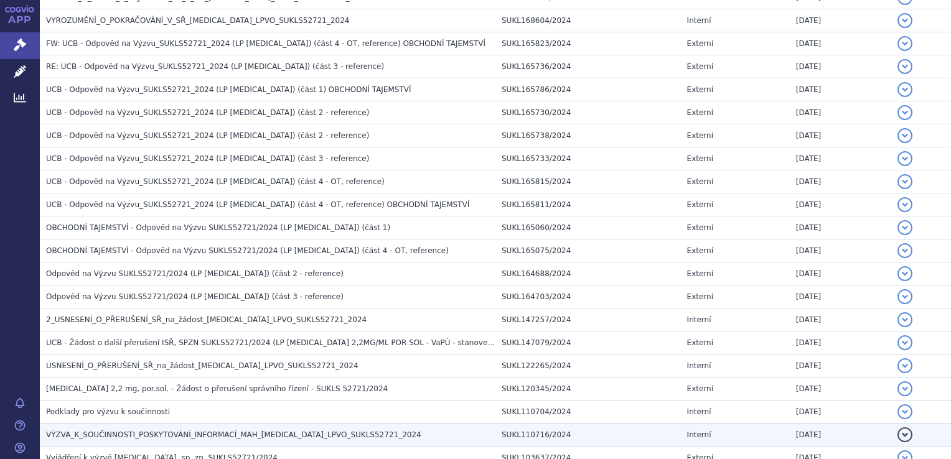
click at [240, 431] on span "VÝZVA_K_SOUČINNOSTI_POSKYTOVÁNÍ_INFORMACÍ_MAH_[MEDICAL_DATA]_LPVO_SUKLS52721_20…" at bounding box center [233, 435] width 375 height 9
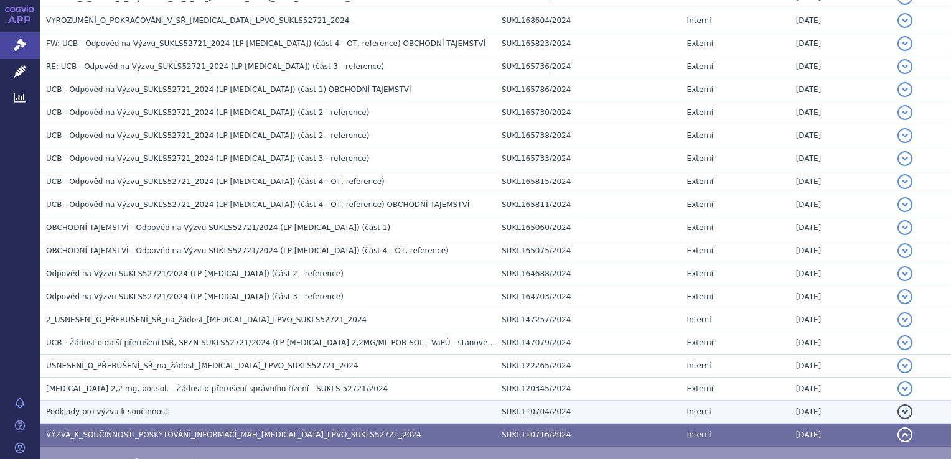
click at [239, 406] on h3 "Podklady pro výzvu k součinnosti" at bounding box center [270, 412] width 449 height 12
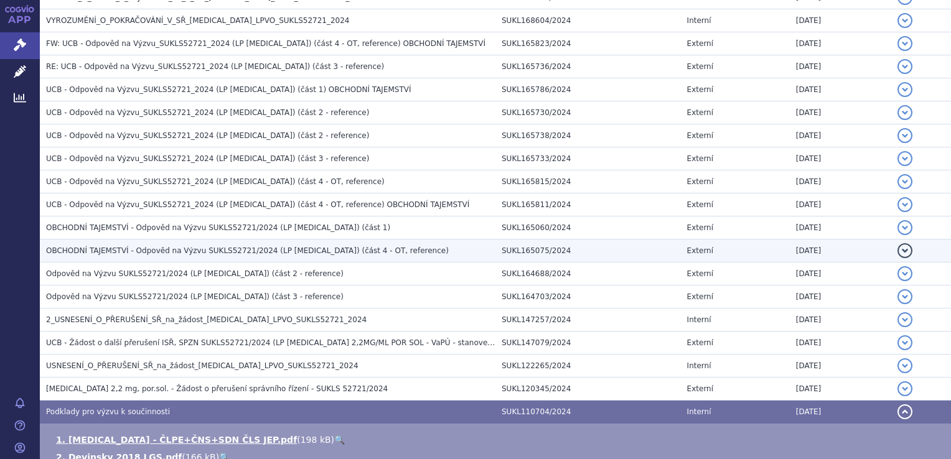
click at [262, 255] on td "OBCHODNÍ TAJEMSTVÍ - Odpověd na Výzvu SUKLS52721/2024 (LP [MEDICAL_DATA]) (část…" at bounding box center [268, 251] width 456 height 23
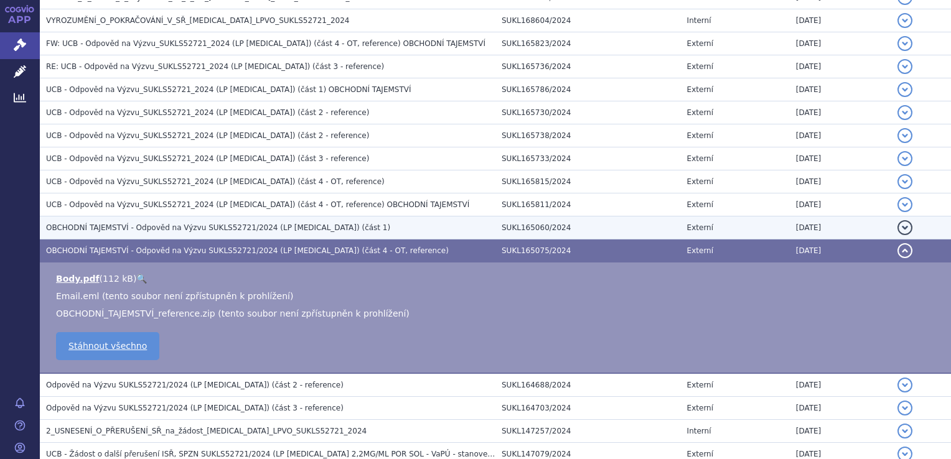
click at [268, 224] on span "OBCHODNÍ TAJEMSTVÍ - Odpověd na Výzvu SUKLS52721/2024 (LP [MEDICAL_DATA]) (část…" at bounding box center [218, 227] width 344 height 9
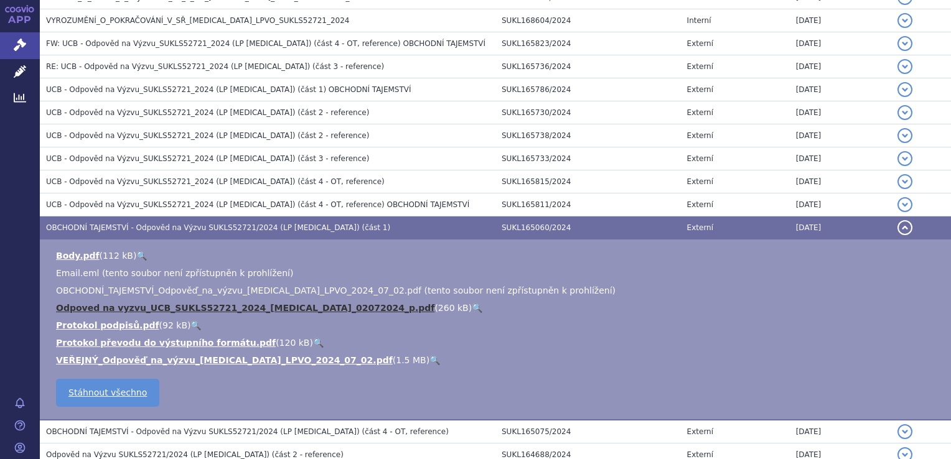
click at [329, 304] on link "Odpoved na vyzvu_UCB_SUKLS52721_2024_[MEDICAL_DATA]_02072024_p.pdf" at bounding box center [245, 308] width 378 height 10
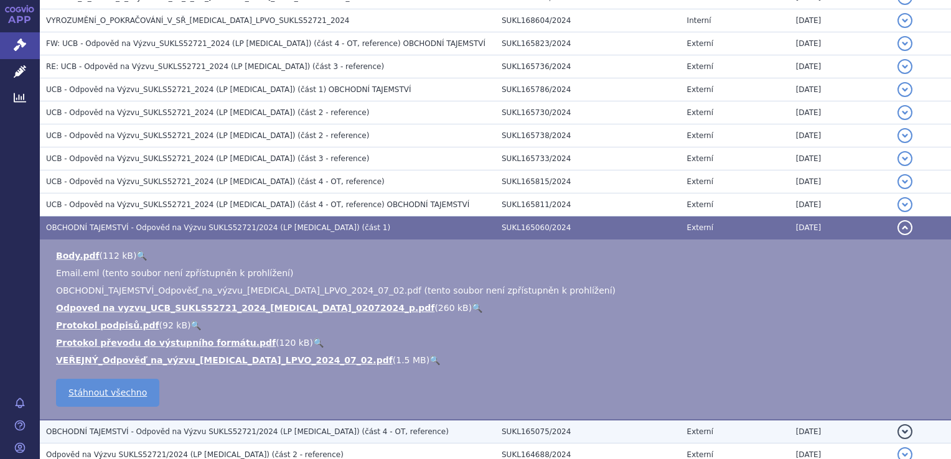
click at [250, 428] on span "OBCHODNÍ TAJEMSTVÍ - Odpověd na Výzvu SUKLS52721/2024 (LP [MEDICAL_DATA]) (část…" at bounding box center [247, 432] width 403 height 9
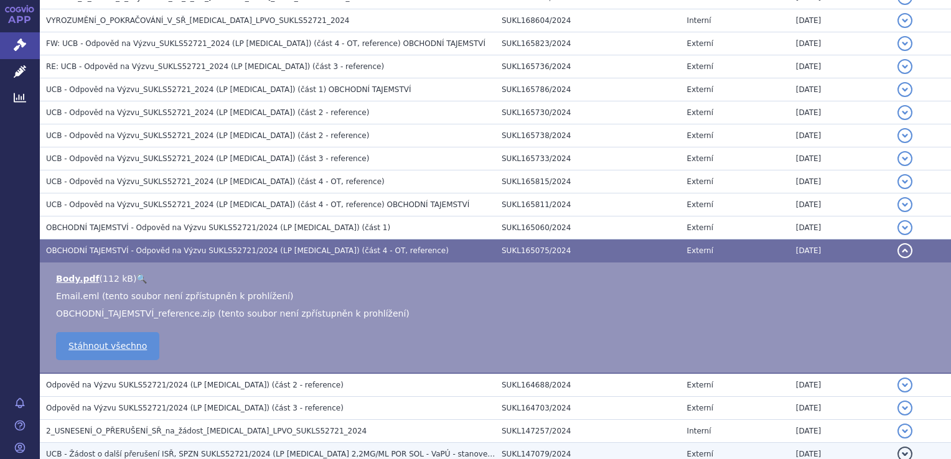
click at [281, 450] on span "UCB - Žádost o další přerušení ISŘ, SPZN SUKLS52721/2024 (LP [MEDICAL_DATA] 2,2…" at bounding box center [286, 454] width 481 height 9
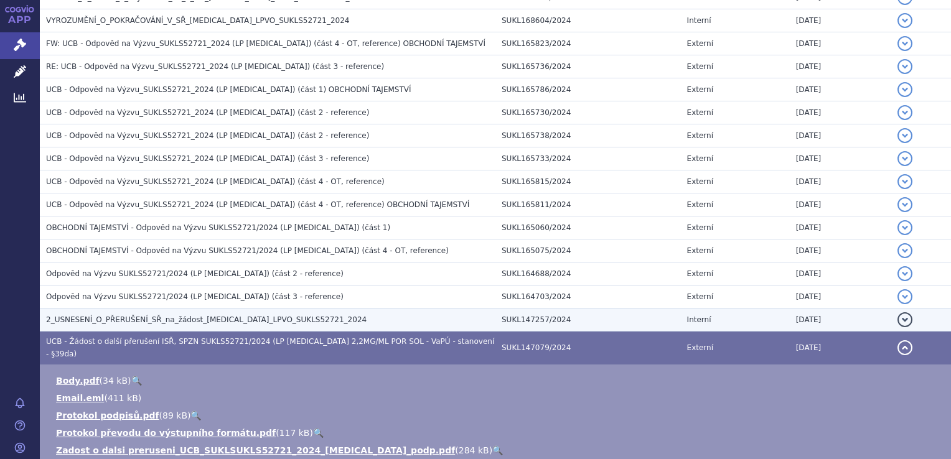
click at [258, 316] on span "2_USNESENÍ_O_PŘERUŠENÍ_SŘ_na_žádost_[MEDICAL_DATA]_LPVO_SUKLS52721_2024" at bounding box center [206, 320] width 320 height 9
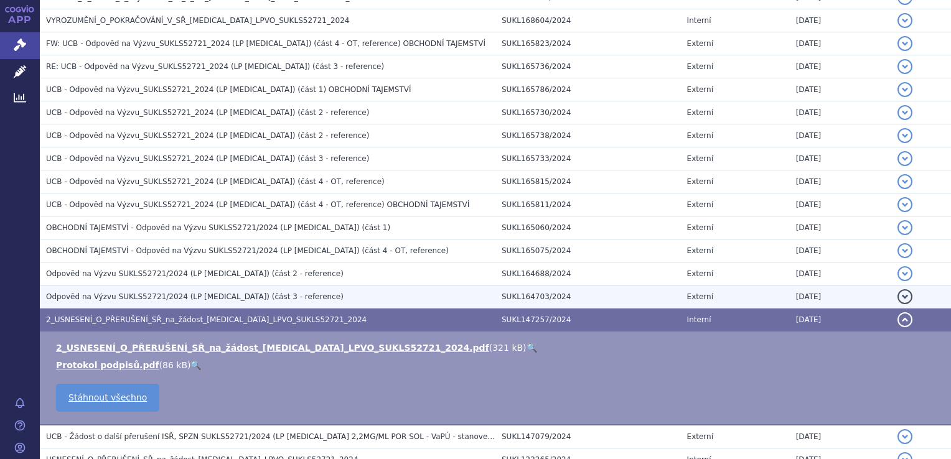
click at [269, 295] on span "Odpověd na Výzvu SUKLS52721/2024 (LP [MEDICAL_DATA]) (část 3 - reference)" at bounding box center [194, 296] width 297 height 9
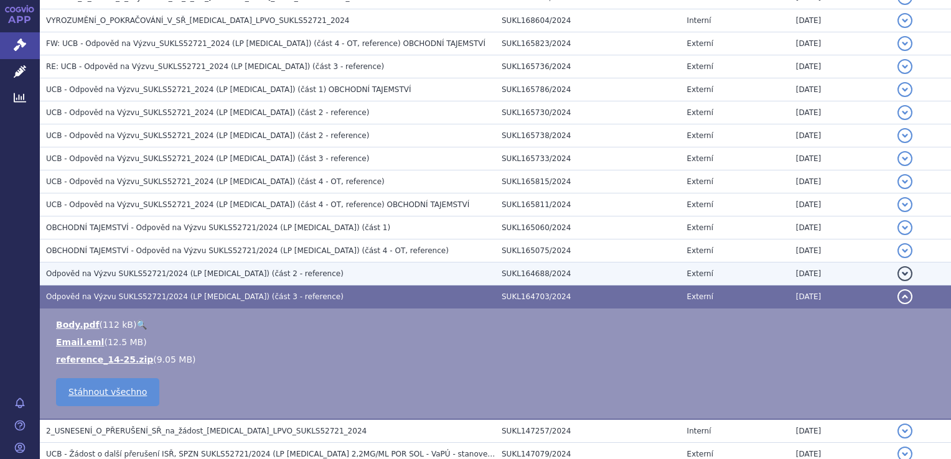
click at [266, 273] on h3 "Odpověd na Výzvu SUKLS52721/2024 (LP [MEDICAL_DATA]) (část 2 - reference)" at bounding box center [270, 274] width 449 height 12
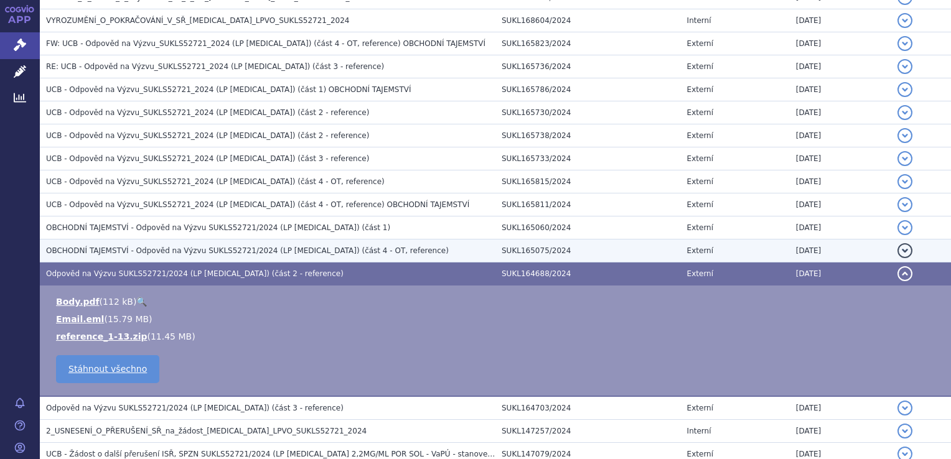
click at [272, 254] on td "OBCHODNÍ TAJEMSTVÍ - Odpověd na Výzvu SUKLS52721/2024 (LP [MEDICAL_DATA]) (část…" at bounding box center [268, 251] width 456 height 23
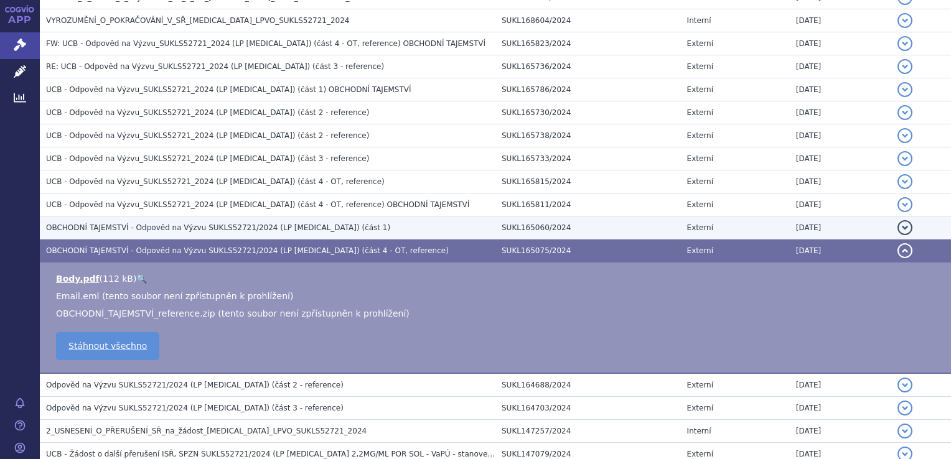
click at [279, 232] on td "OBCHODNÍ TAJEMSTVÍ - Odpověd na Výzvu SUKLS52721/2024 (LP [MEDICAL_DATA]) (část…" at bounding box center [268, 228] width 456 height 23
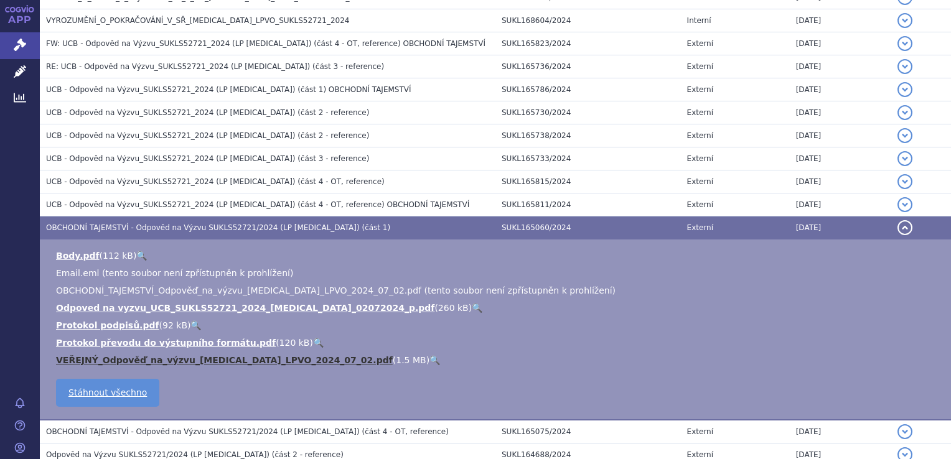
click at [219, 355] on link "VEŘEJNÝ_Odpověď_na_výzvu_[MEDICAL_DATA]_LPVO_2024_07_02.pdf" at bounding box center [224, 360] width 337 height 10
